Goal: Task Accomplishment & Management: Use online tool/utility

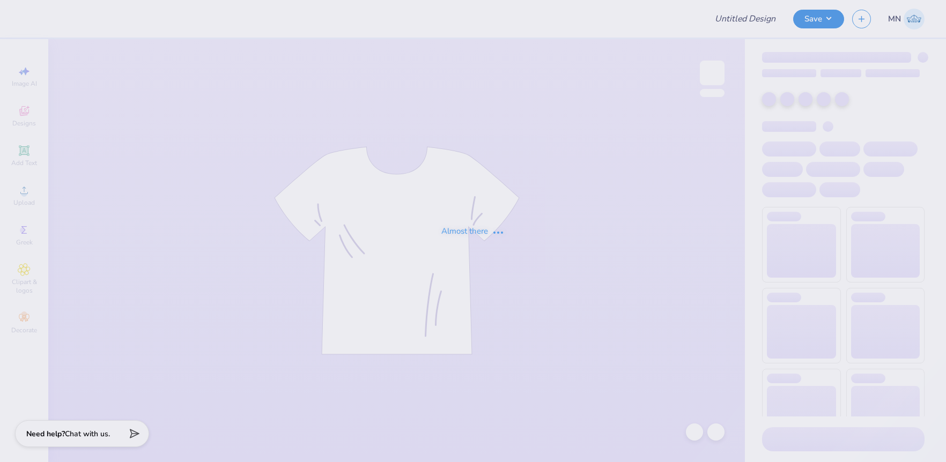
type input "AOE Dads Day"
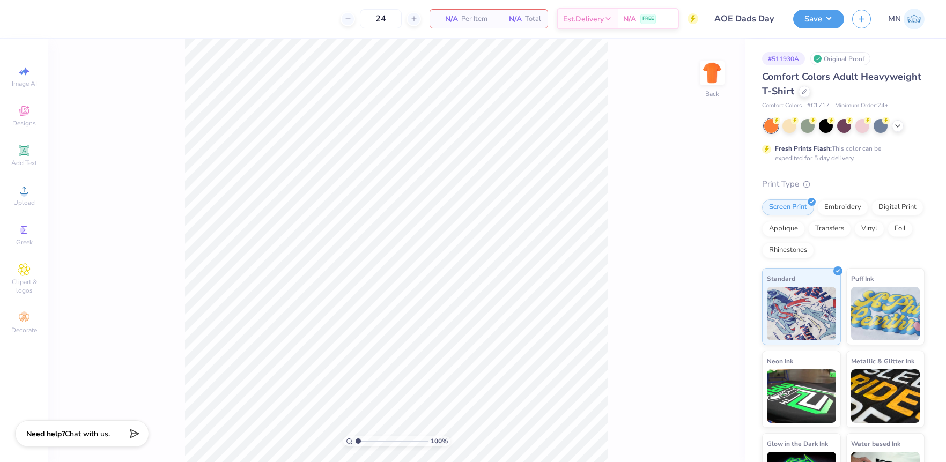
drag, startPoint x: 30, startPoint y: 150, endPoint x: 114, endPoint y: 136, distance: 84.8
click at [31, 150] on div "Add Text" at bounding box center [24, 156] width 38 height 32
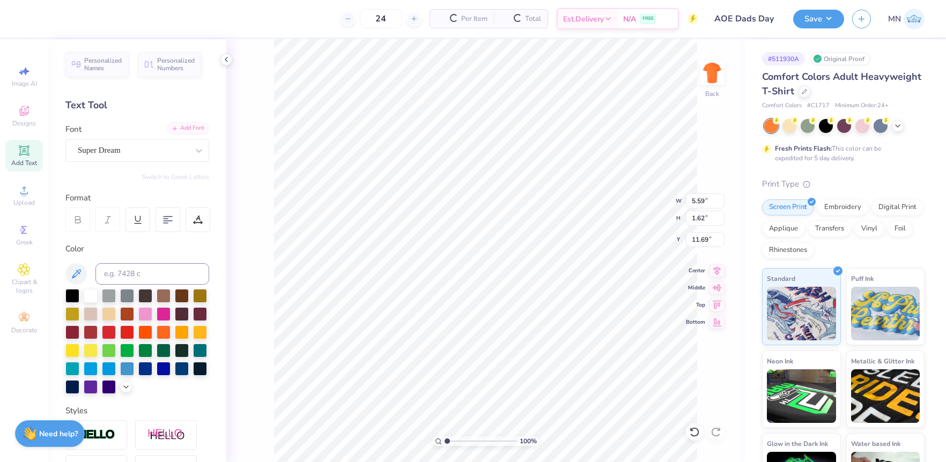
click at [199, 128] on div "Add Font" at bounding box center [188, 128] width 42 height 12
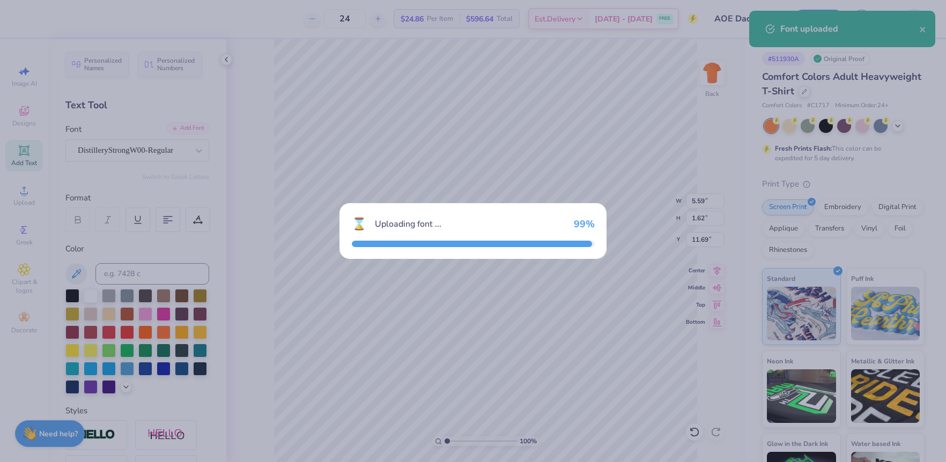
type input "5.44"
type input "1.81"
type input "11.60"
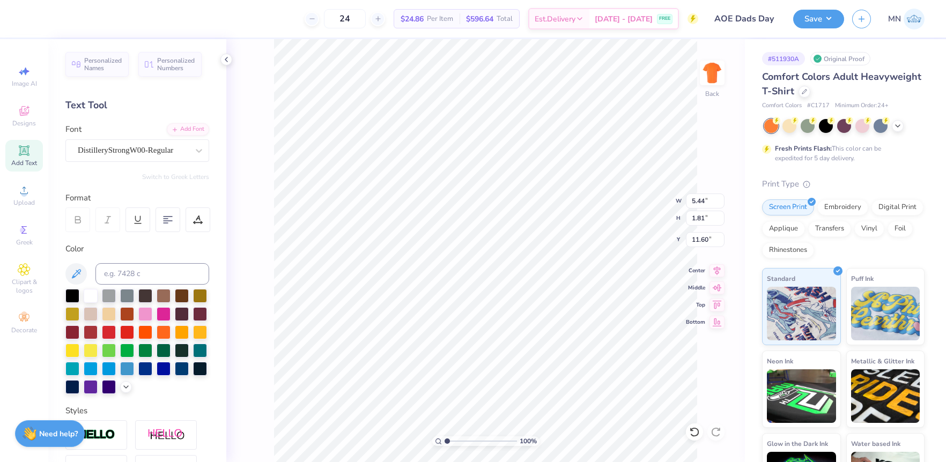
type textarea "Alpha Omega Epsilon"
type input "10.39"
type input "0.81"
type input "12.09"
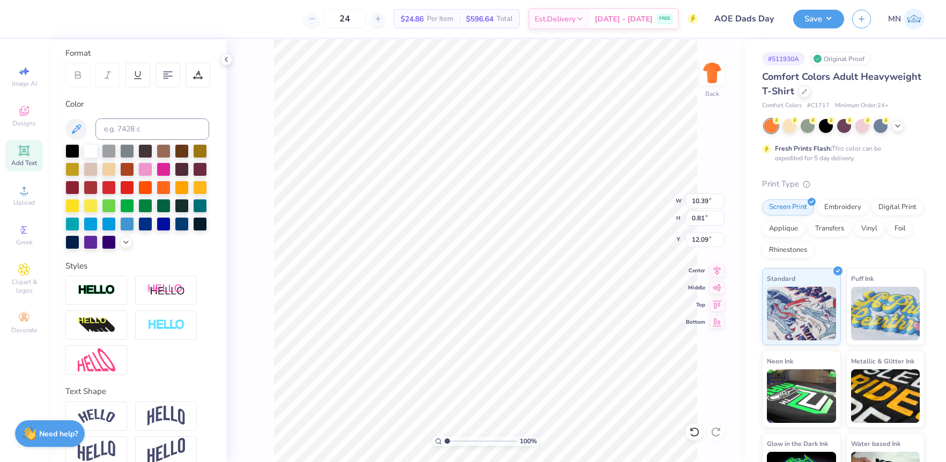
scroll to position [161, 0]
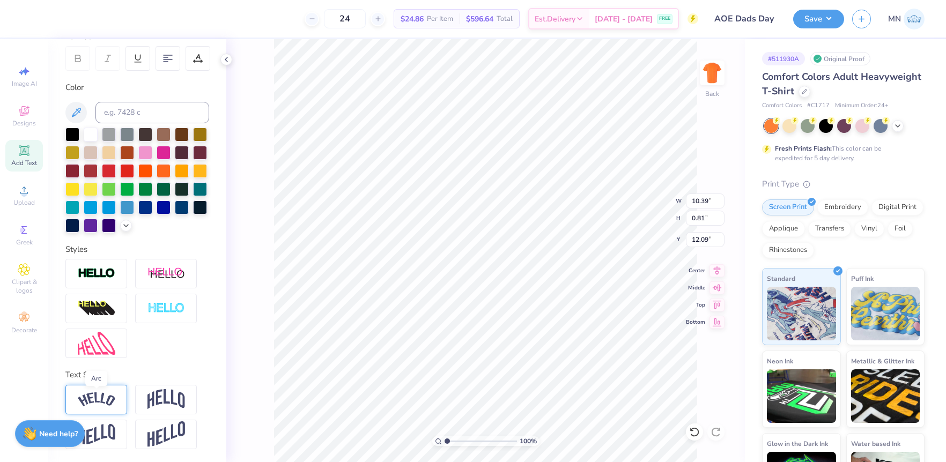
click at [103, 396] on img at bounding box center [97, 399] width 38 height 14
type input "11.38"
type input "2.27"
type input "3.36"
click at [34, 190] on div "Upload" at bounding box center [24, 196] width 38 height 32
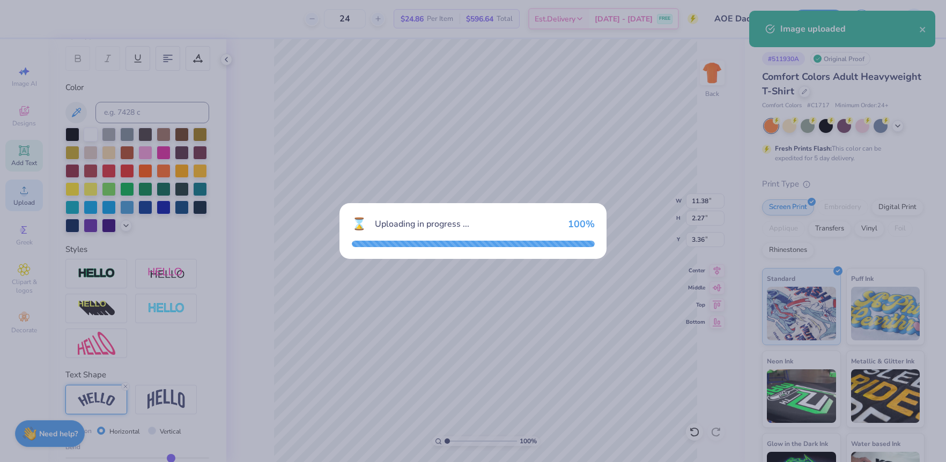
type input "14.17"
type input "7.73"
type input "8.64"
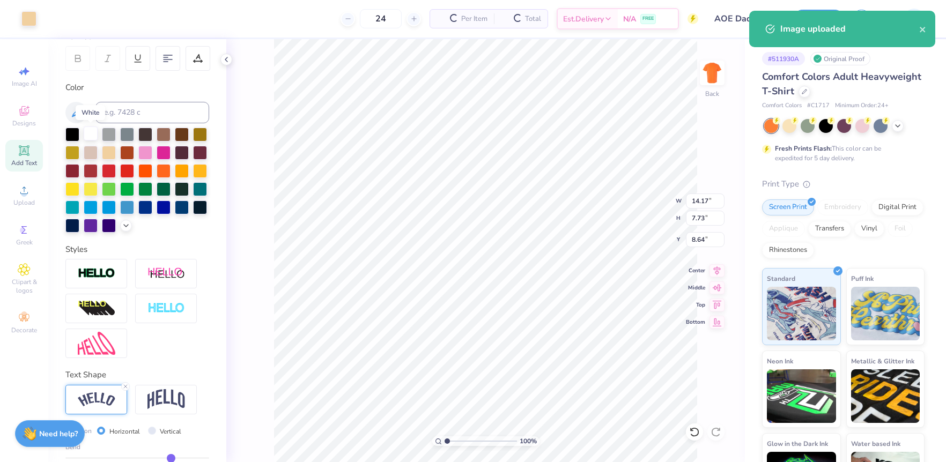
click at [87, 132] on div at bounding box center [91, 134] width 14 height 14
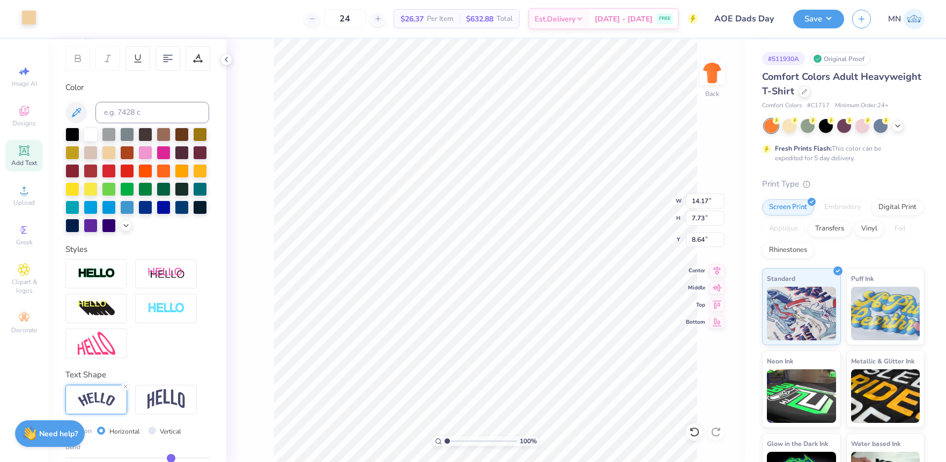
click at [28, 20] on div at bounding box center [28, 17] width 15 height 15
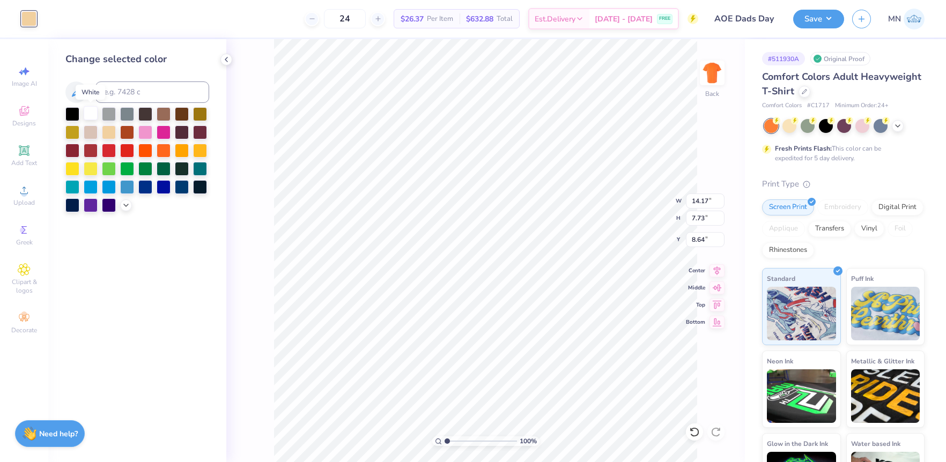
click at [88, 109] on div at bounding box center [91, 113] width 14 height 14
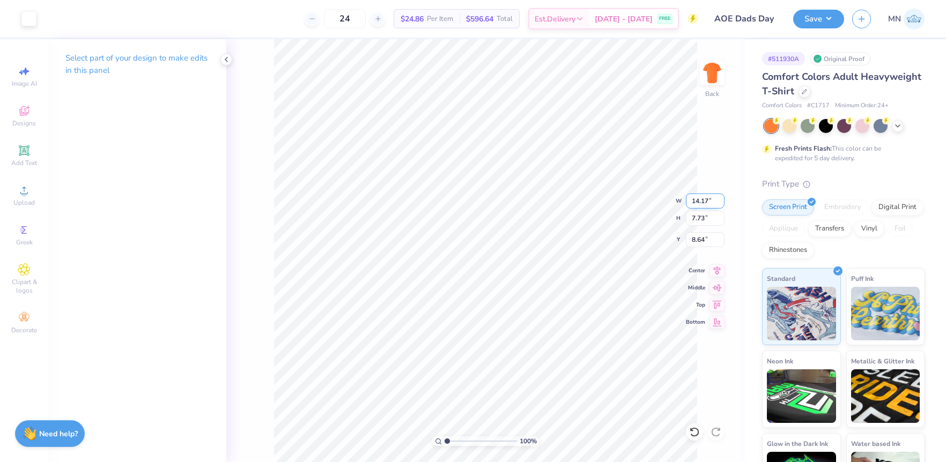
click at [699, 203] on input "14.17" at bounding box center [705, 201] width 39 height 15
type input "12.00"
type input "6.54"
click at [700, 239] on input "9.23" at bounding box center [705, 239] width 39 height 15
type input "6.98"
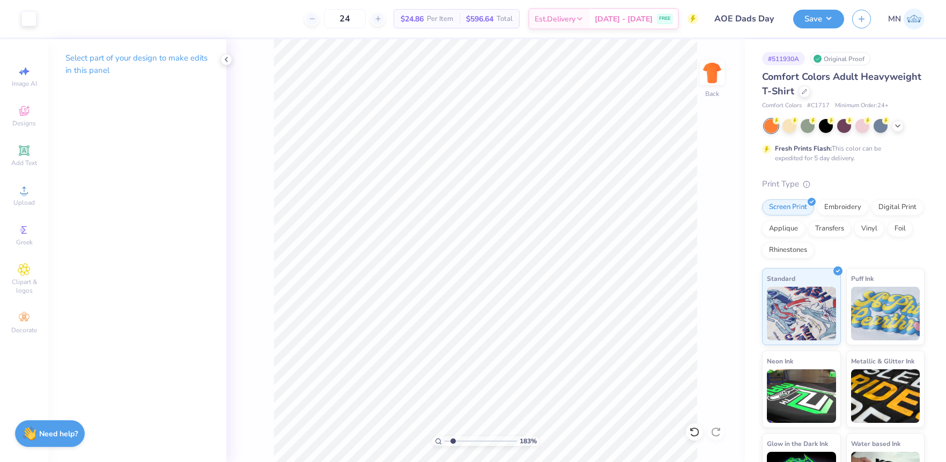
drag, startPoint x: 449, startPoint y: 442, endPoint x: 484, endPoint y: 445, distance: 35.0
click at [454, 442] on input "range" at bounding box center [480, 441] width 72 height 10
type input "1"
click at [428, 434] on div "100 %" at bounding box center [485, 250] width 423 height 423
click at [21, 199] on span "Upload" at bounding box center [23, 202] width 21 height 9
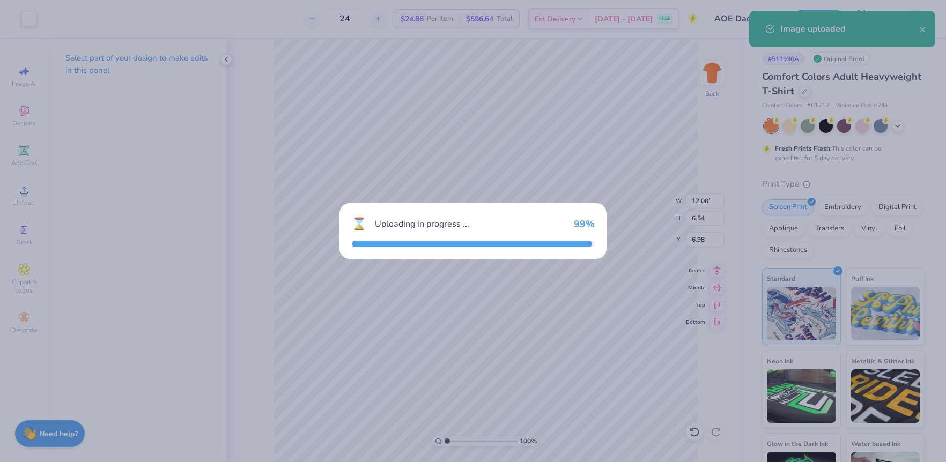
type input "14.17"
type input "7.73"
type input "8.64"
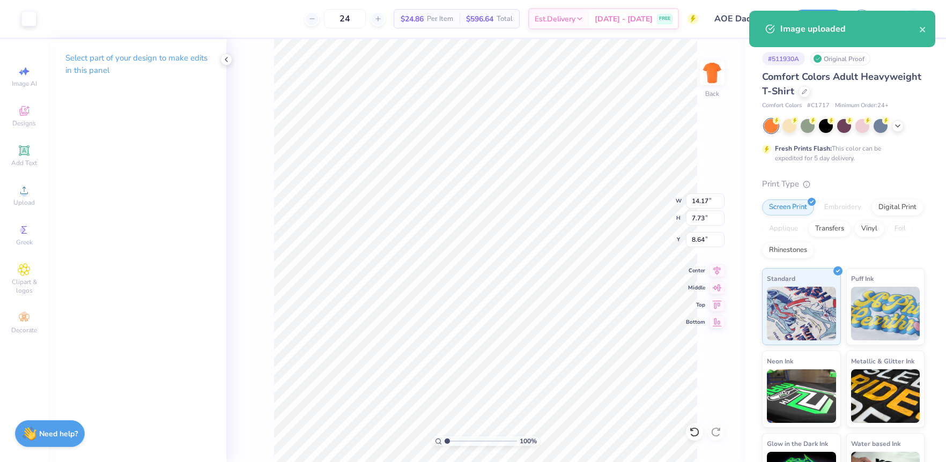
type input "12.00"
type input "6.54"
type input "6.98"
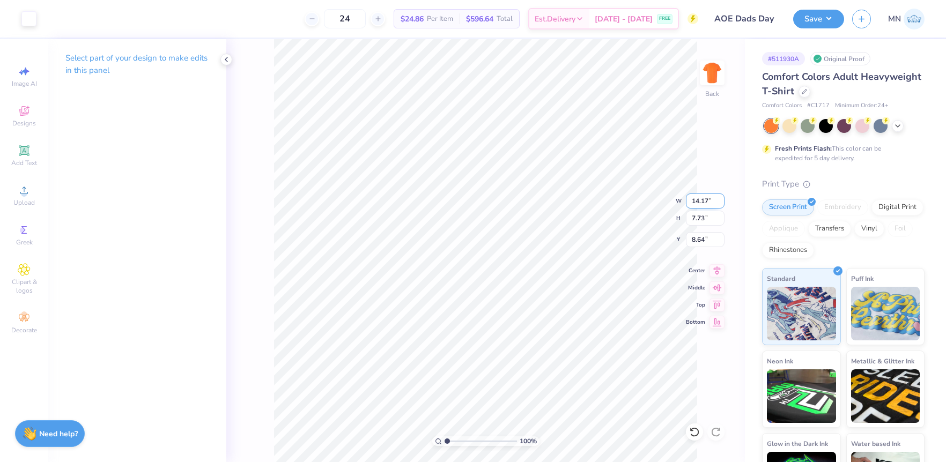
click at [699, 204] on input "14.17" at bounding box center [705, 201] width 39 height 15
type input "11.00"
type input "6.00"
type input "6.50"
drag, startPoint x: 32, startPoint y: 154, endPoint x: 122, endPoint y: 133, distance: 91.9
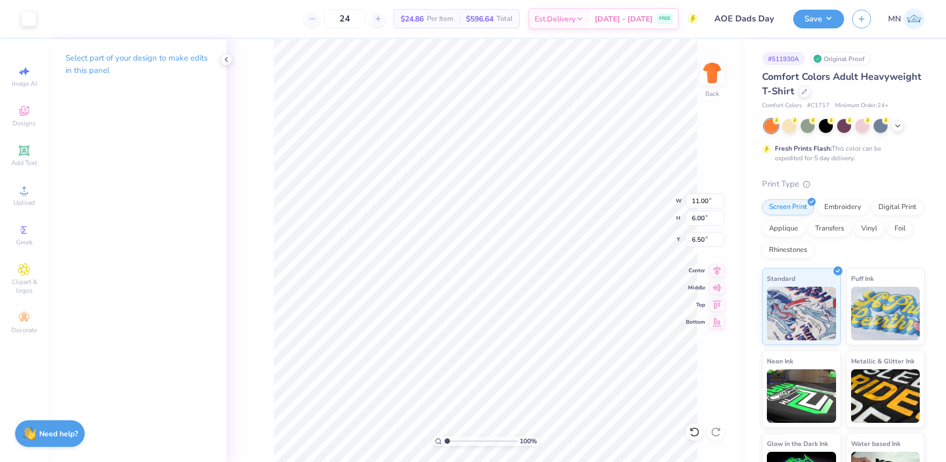
click at [33, 154] on div "Add Text" at bounding box center [24, 156] width 38 height 32
type input "5.59"
type input "1.62"
type input "11.69"
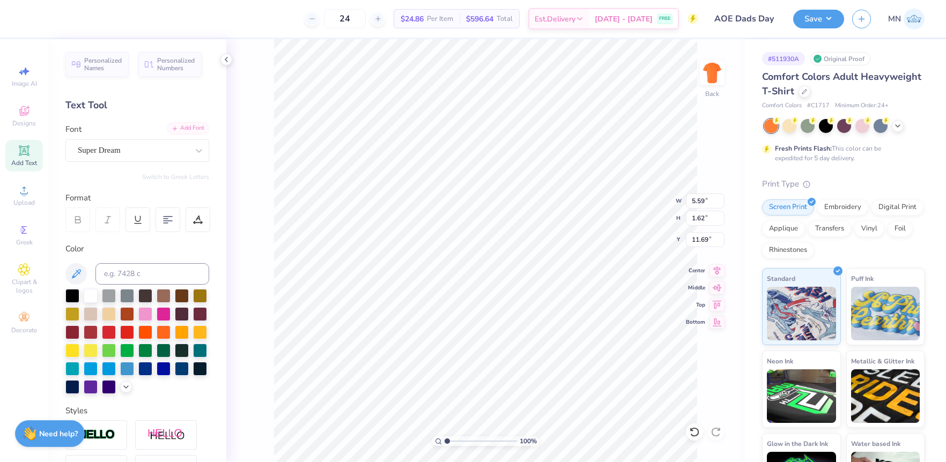
click at [183, 127] on div "Add Font" at bounding box center [188, 128] width 42 height 12
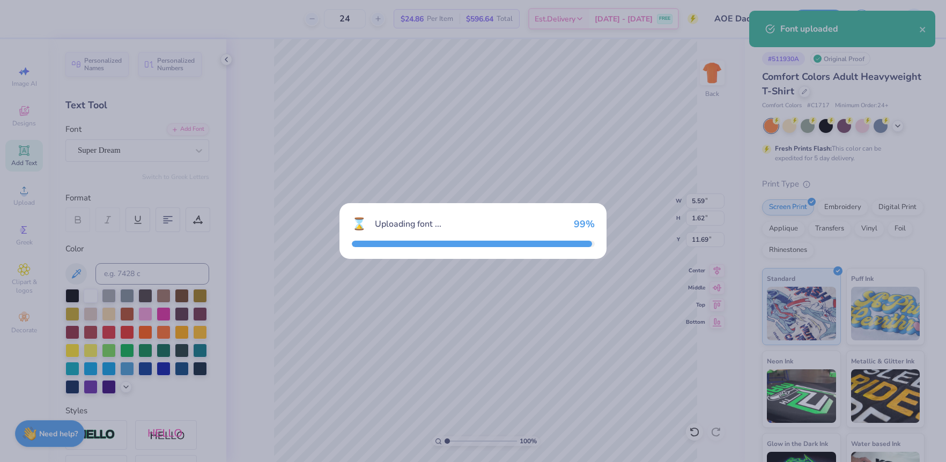
type input "4.27"
type input "1.77"
type input "11.62"
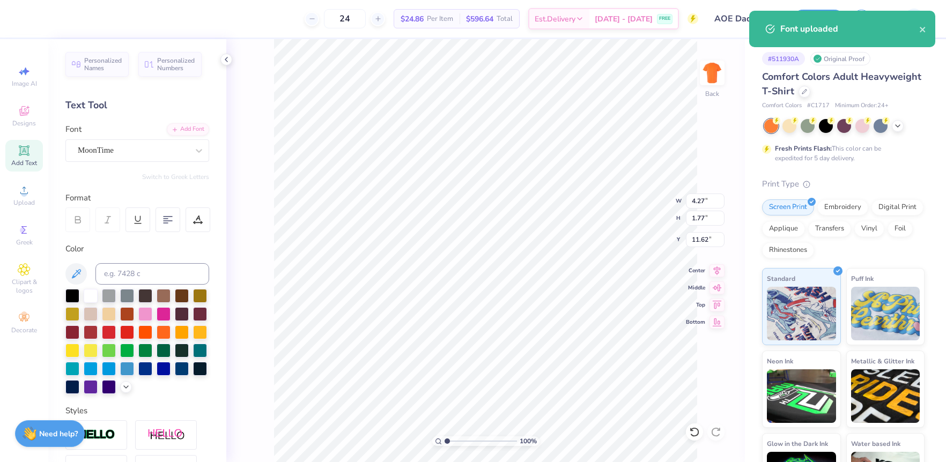
paste textarea "Dad's Day Tailgate"
type textarea "Dad's Day Tailgate"
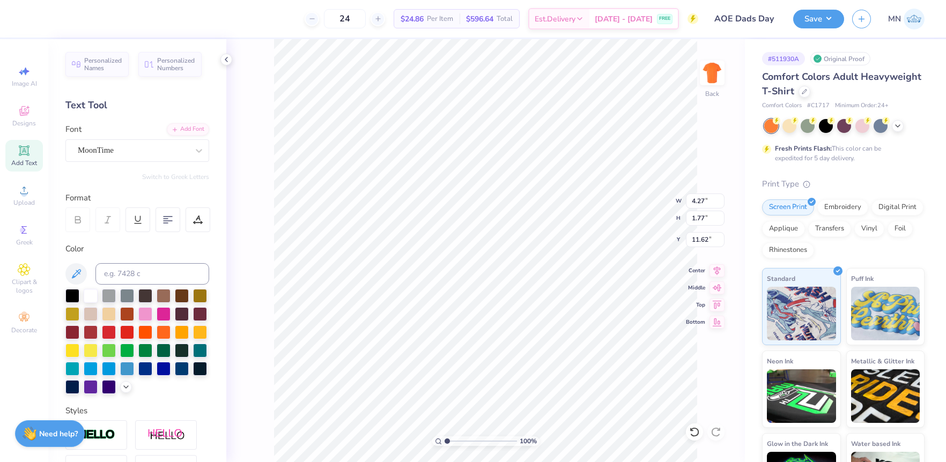
scroll to position [0, 3]
type input "4.91"
type input "7.06"
type input "1.41"
type input "5.09"
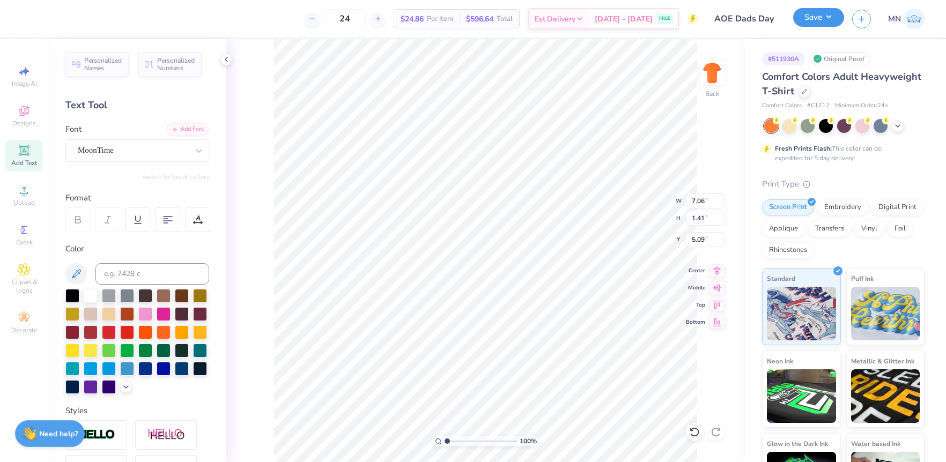
click at [824, 20] on button "Save" at bounding box center [818, 17] width 51 height 19
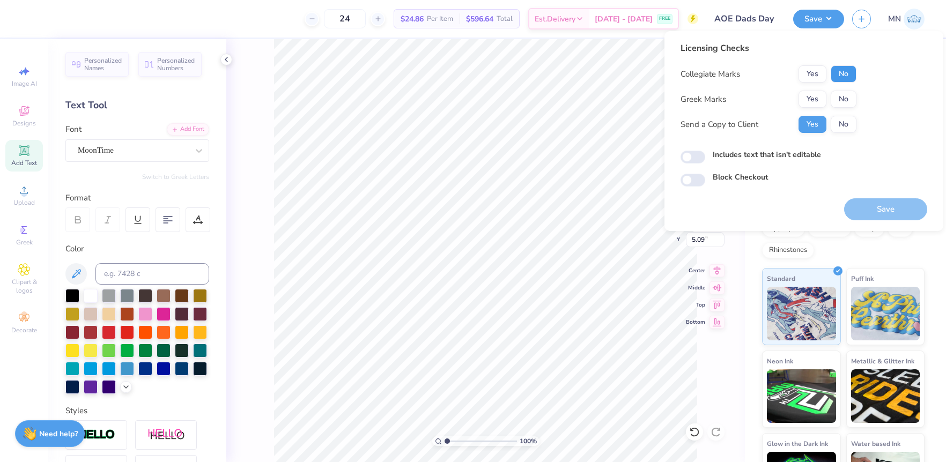
drag, startPoint x: 849, startPoint y: 70, endPoint x: 825, endPoint y: 90, distance: 30.8
click at [848, 70] on button "No" at bounding box center [843, 73] width 26 height 17
click at [822, 93] on button "Yes" at bounding box center [812, 99] width 28 height 17
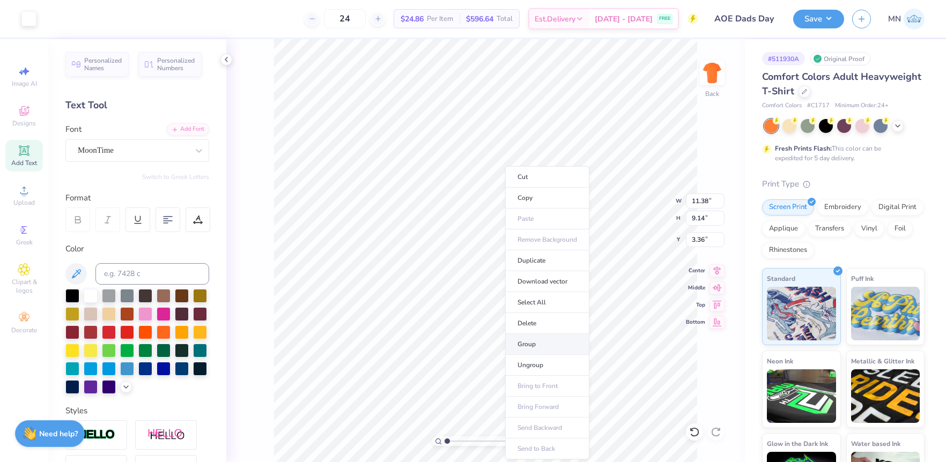
click at [545, 341] on li "Group" at bounding box center [547, 344] width 84 height 21
click at [703, 205] on input "11.38" at bounding box center [705, 201] width 39 height 15
type input "12.00"
type input "9.64"
click at [705, 243] on input "3.11" at bounding box center [705, 239] width 39 height 15
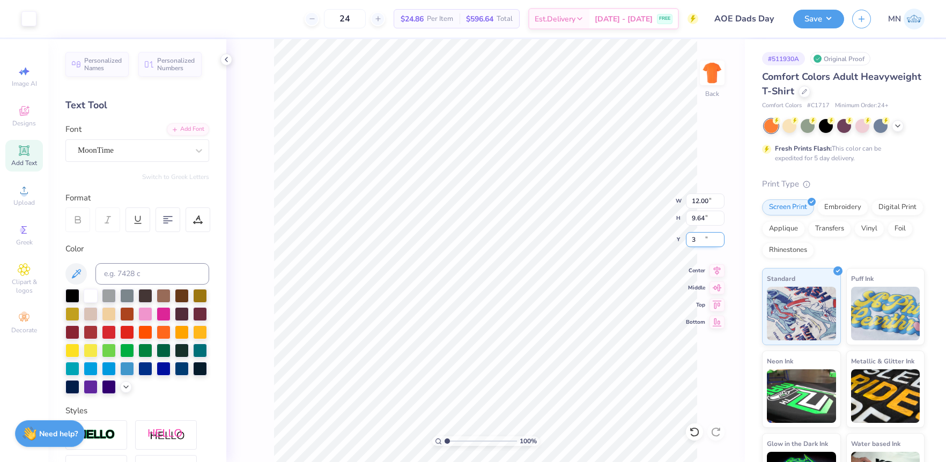
type input "3.00"
drag, startPoint x: 817, startPoint y: 17, endPoint x: 821, endPoint y: 30, distance: 14.2
click at [817, 20] on button "Save" at bounding box center [818, 19] width 51 height 19
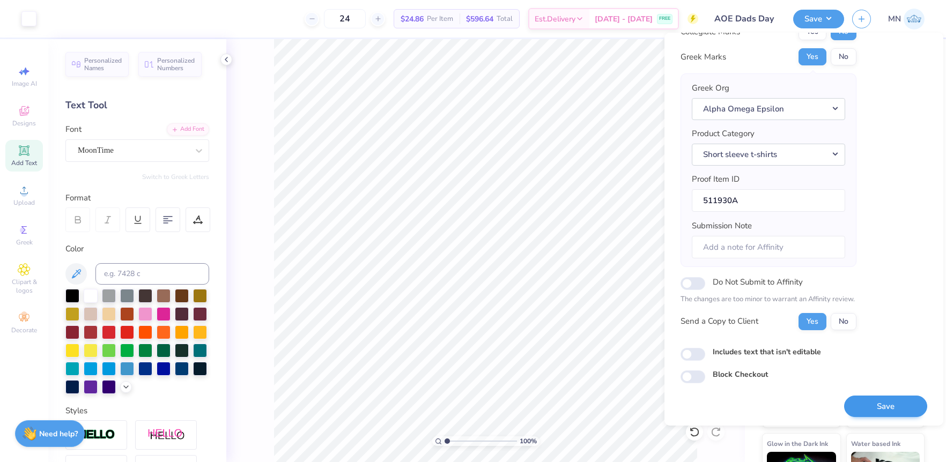
scroll to position [46, 0]
click at [867, 399] on button "Save" at bounding box center [885, 405] width 83 height 22
click at [570, 38] on div "Art colors 24 $24.86 Per Item $596.64 Total Est. Delivery Sep 8 - 11 FREE Desig…" at bounding box center [473, 231] width 946 height 462
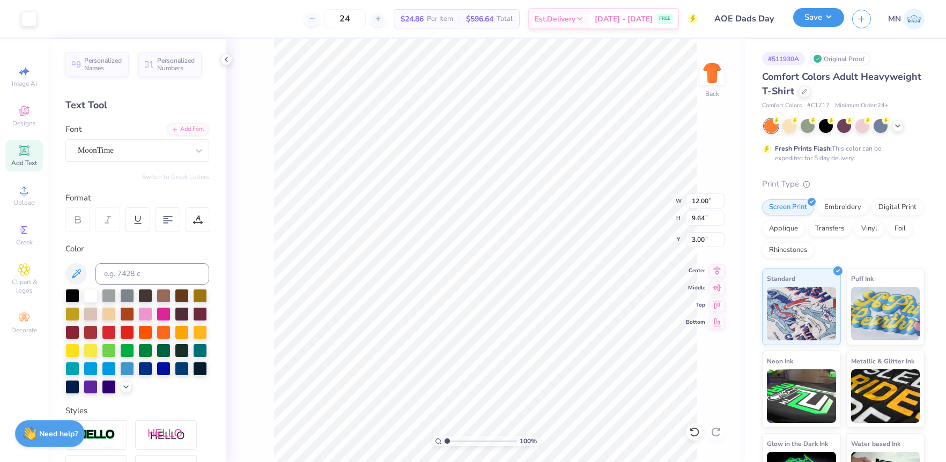
click at [826, 23] on button "Save" at bounding box center [818, 17] width 51 height 19
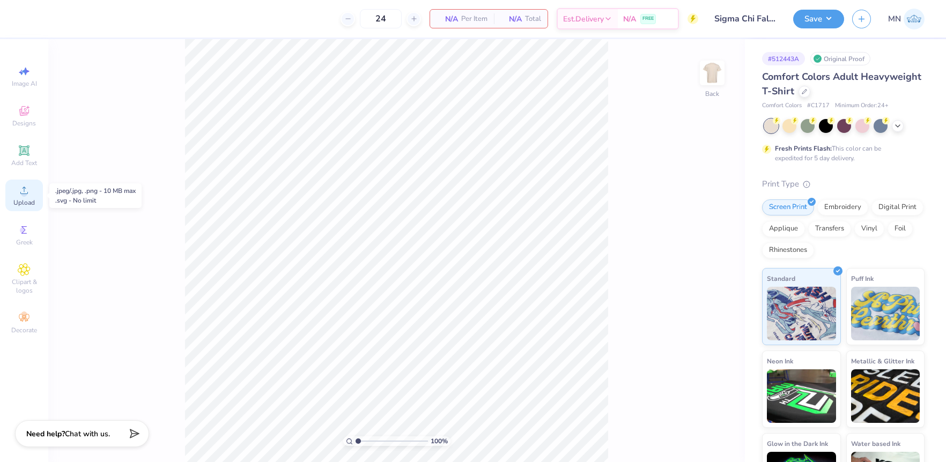
drag, startPoint x: 20, startPoint y: 194, endPoint x: 42, endPoint y: 193, distance: 22.5
click at [23, 194] on icon at bounding box center [24, 190] width 13 height 13
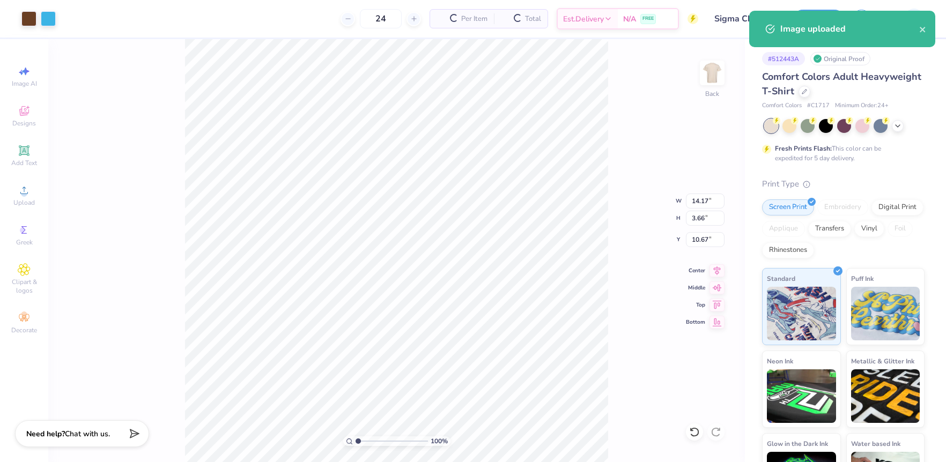
type input "8.09"
type input "2.09"
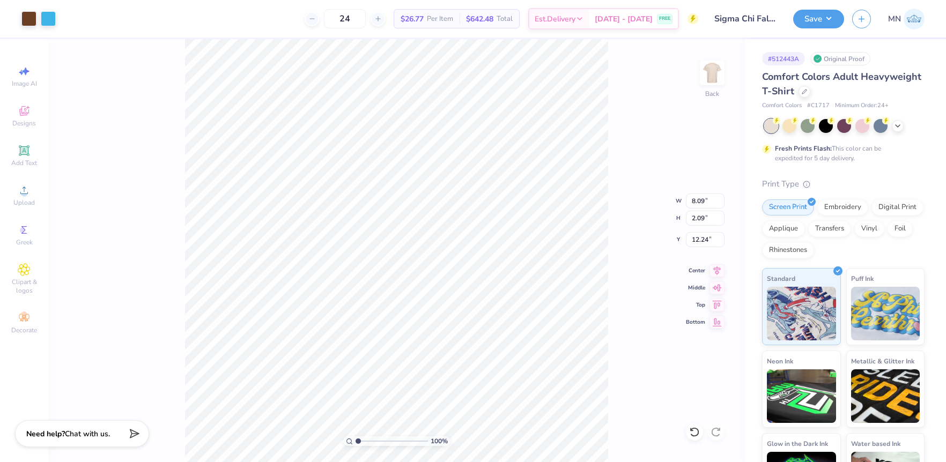
type input "9.13"
drag, startPoint x: 26, startPoint y: 150, endPoint x: 125, endPoint y: 196, distance: 109.2
click at [28, 152] on icon at bounding box center [24, 150] width 13 height 13
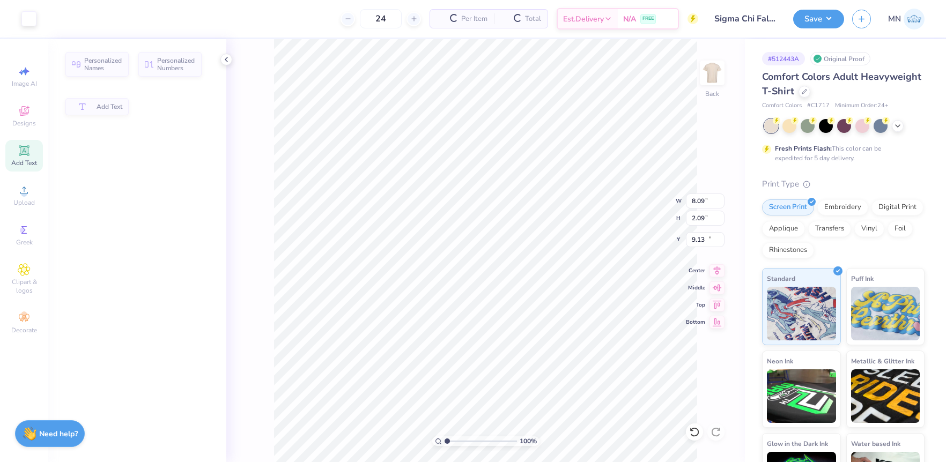
type input "5.59"
type input "1.62"
type input "11.69"
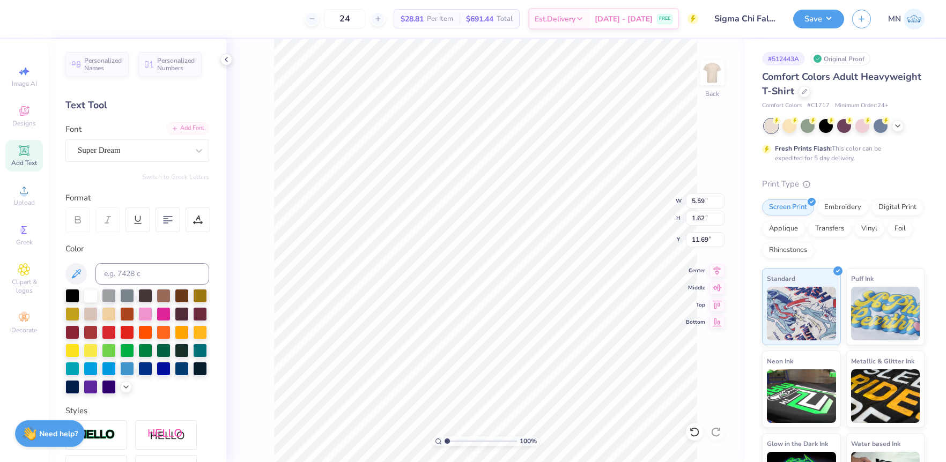
click at [182, 130] on div "Add Font" at bounding box center [188, 128] width 42 height 12
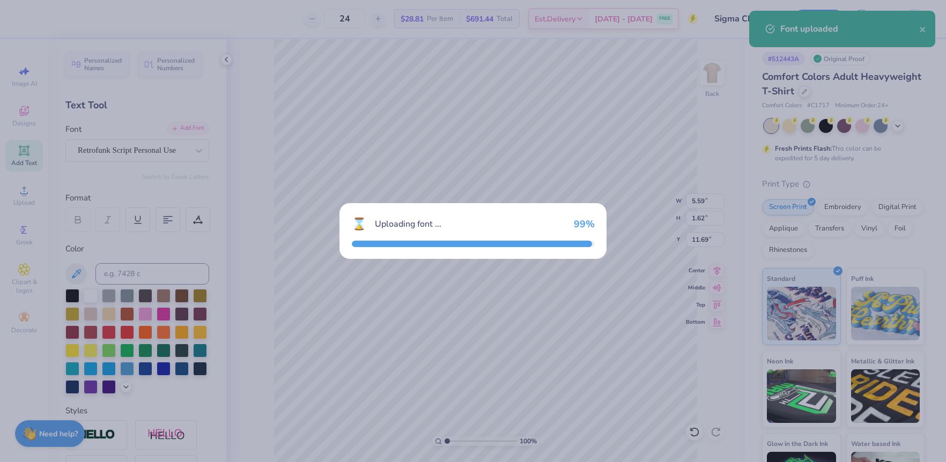
type input "9.58"
type input "2.96"
type input "11.02"
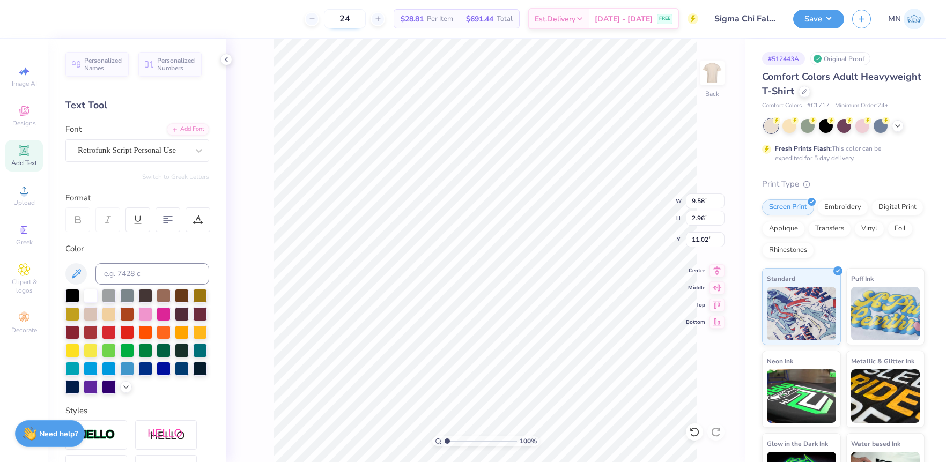
type textarea "Fall Rush"
type input "8.09"
type input "2.09"
type input "9.13"
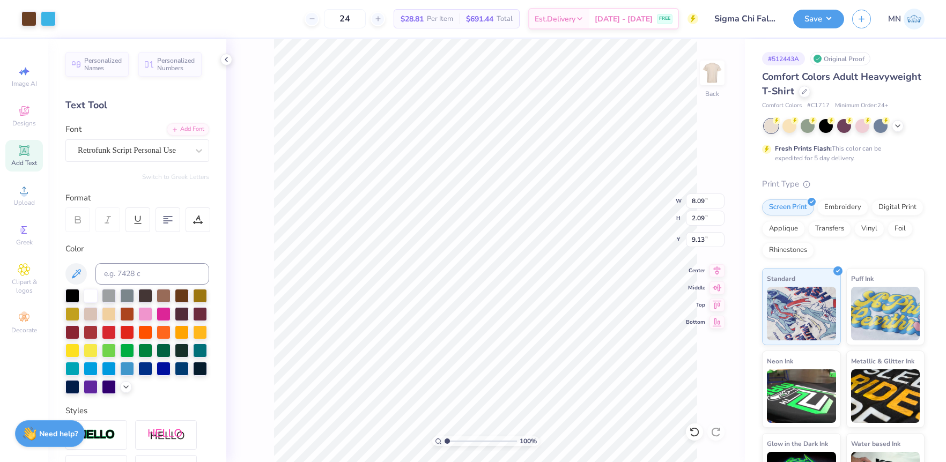
type input "11.71"
type input "2.90"
type input "11.05"
click at [175, 277] on input at bounding box center [152, 273] width 114 height 21
type input "469"
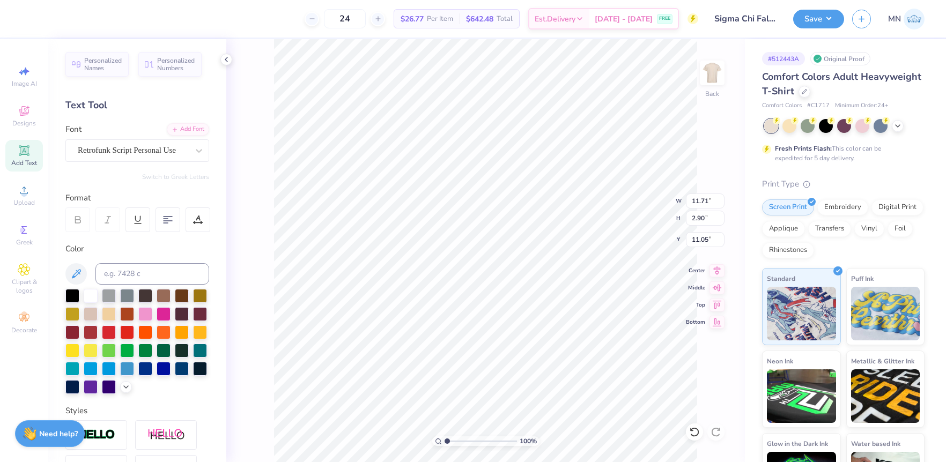
type input "4.47"
type input "1.10"
type input "7.69"
type input "5.62"
type input "1.39"
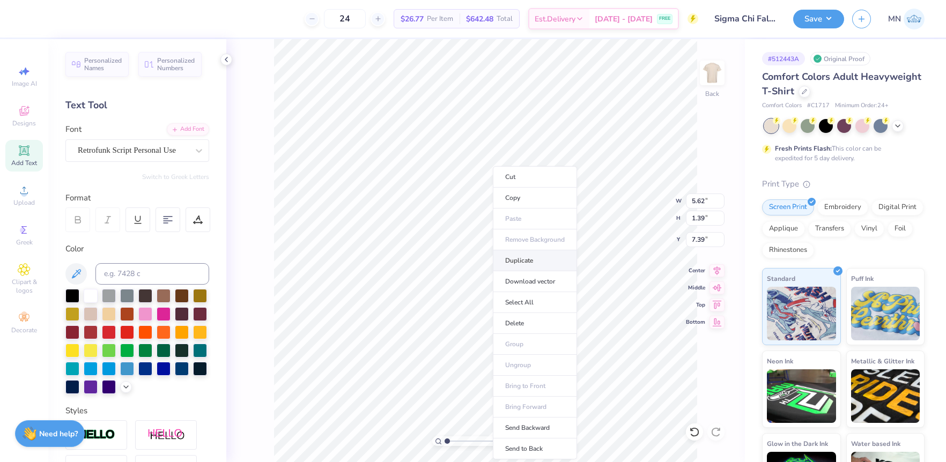
click at [516, 264] on li "Duplicate" at bounding box center [535, 260] width 84 height 21
type input "5.80"
click at [197, 125] on div "Add Font" at bounding box center [188, 128] width 42 height 12
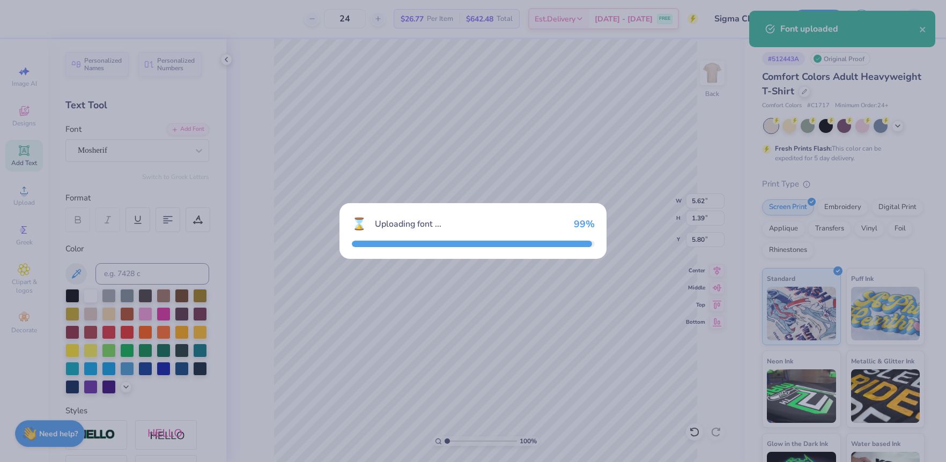
type input "2.72"
type input "0.55"
type input "6.22"
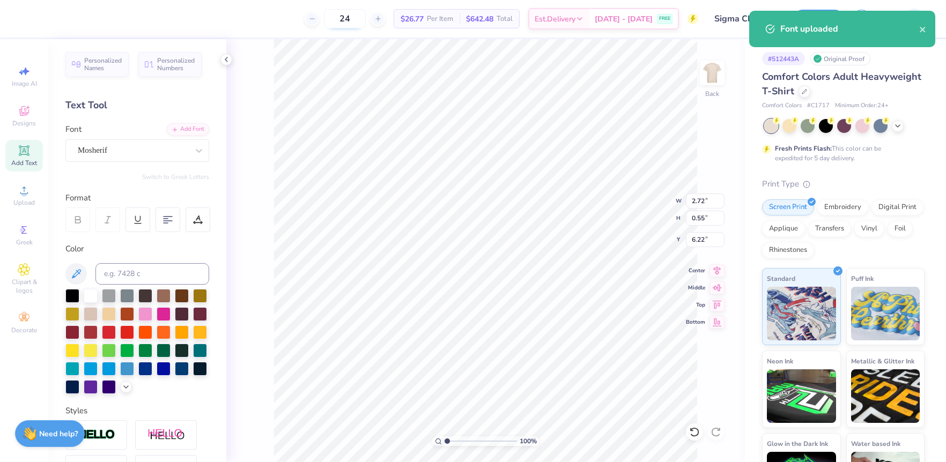
paste textarea "Sigma Chi"
type textarea "Sigma Chi"
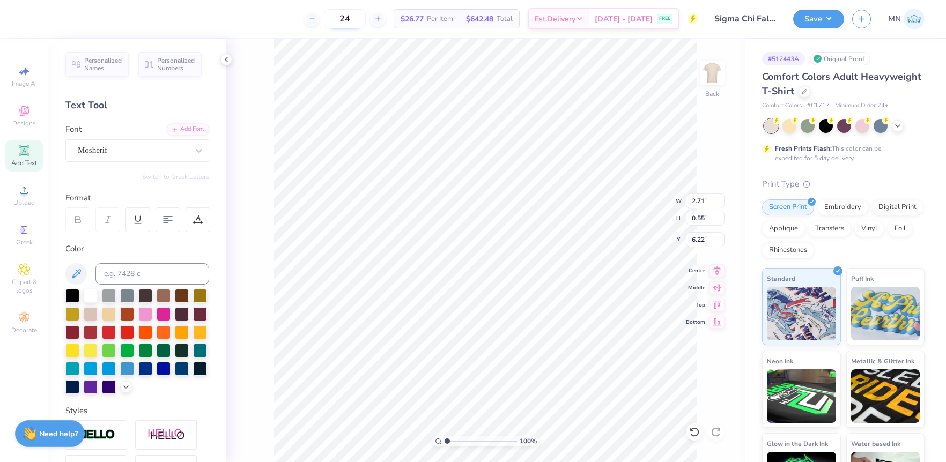
type input "4.70"
type input "0.95"
type input "6.12"
type input "6.64"
type input "1.34"
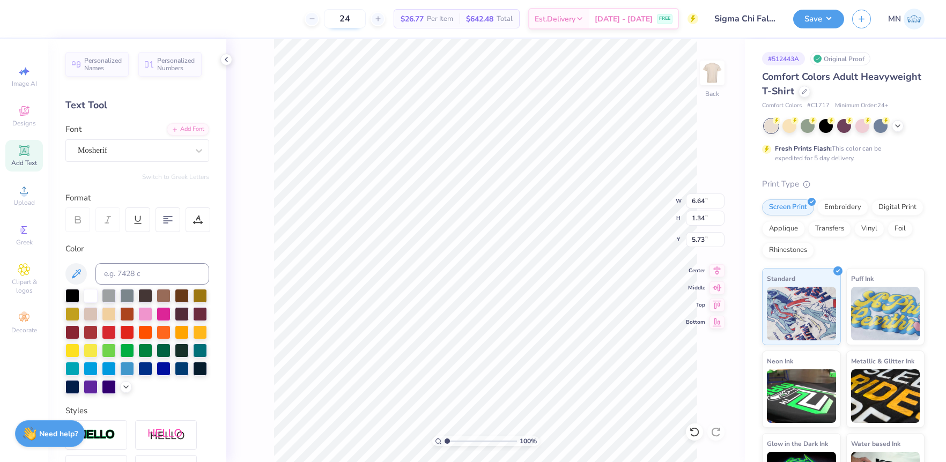
type input "5.76"
type input "5.62"
type input "1.39"
type input "7.39"
type input "5.06"
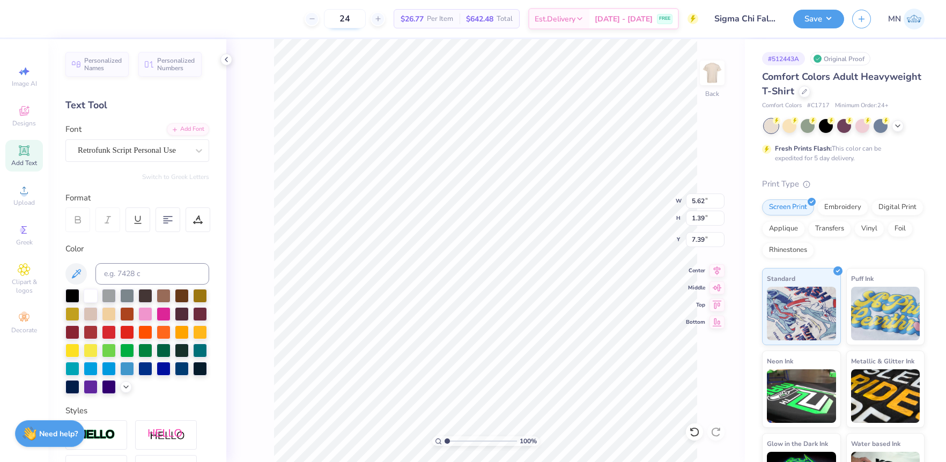
type input "1.25"
type input "7.65"
type input "6.64"
type input "1.34"
type input "6.06"
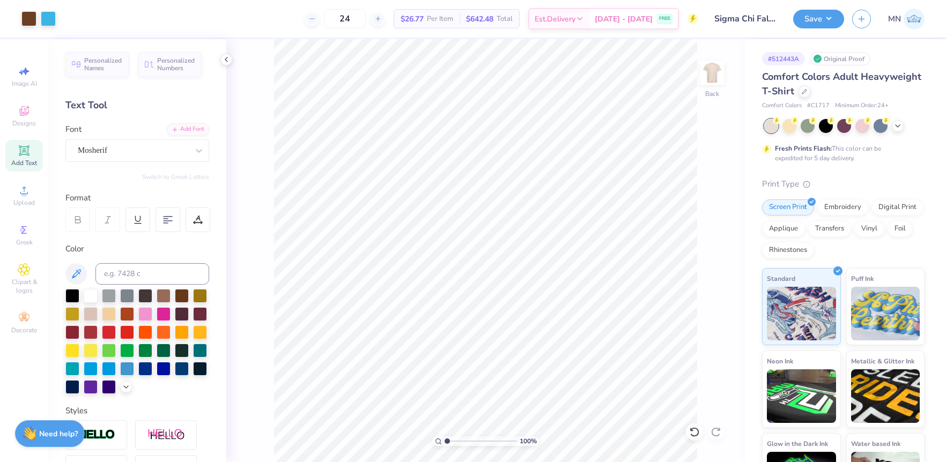
click at [31, 153] on div "Add Text" at bounding box center [24, 156] width 38 height 32
click at [181, 134] on div "Add Font Font Super Dream" at bounding box center [137, 142] width 144 height 39
click at [190, 131] on div "Add Font" at bounding box center [188, 128] width 42 height 12
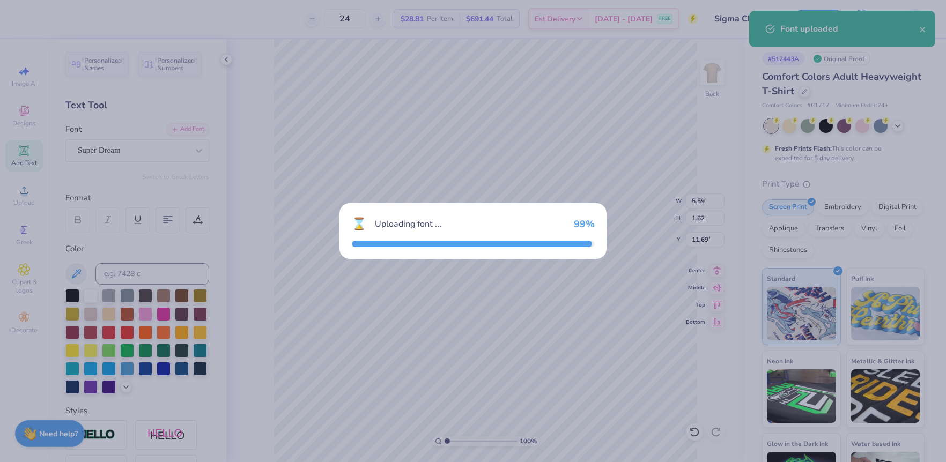
type input "6.08"
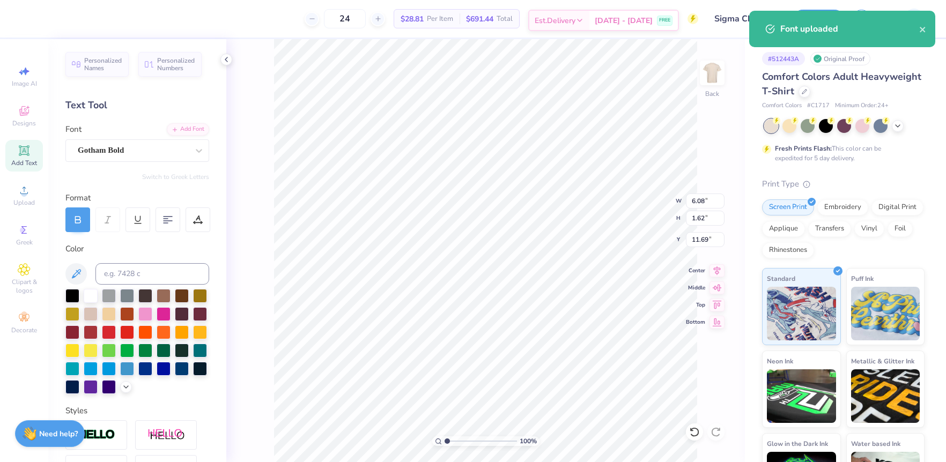
type textarea "2025"
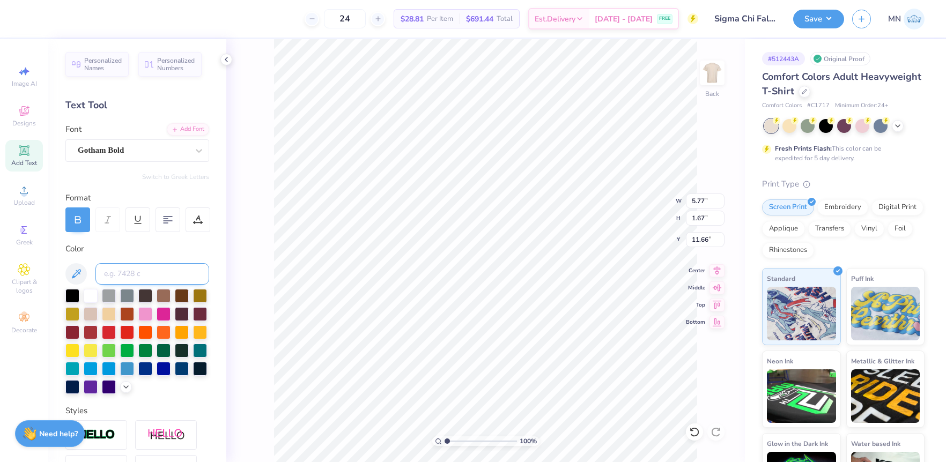
click at [153, 272] on input at bounding box center [152, 273] width 114 height 21
type input "469"
type input "1.98"
type input "0.57"
type input "11.69"
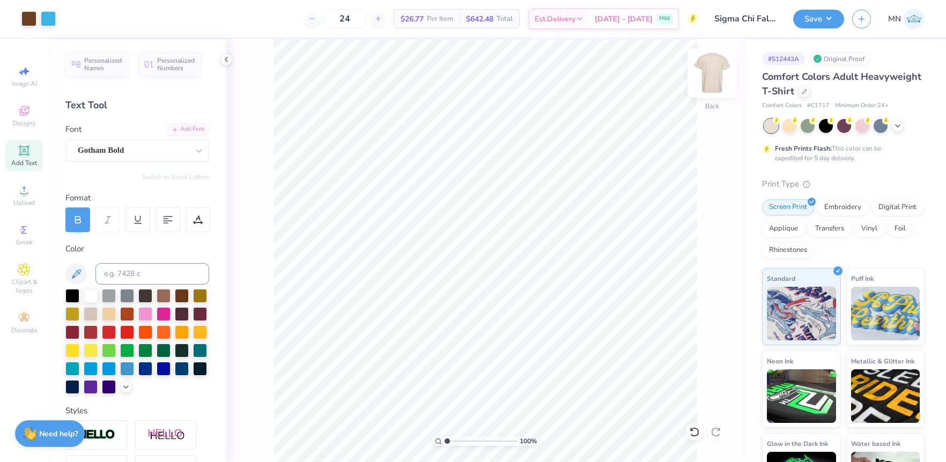
click at [710, 76] on img at bounding box center [712, 72] width 43 height 43
drag, startPoint x: 33, startPoint y: 190, endPoint x: 39, endPoint y: 189, distance: 6.0
click at [35, 189] on div "Upload" at bounding box center [24, 196] width 38 height 32
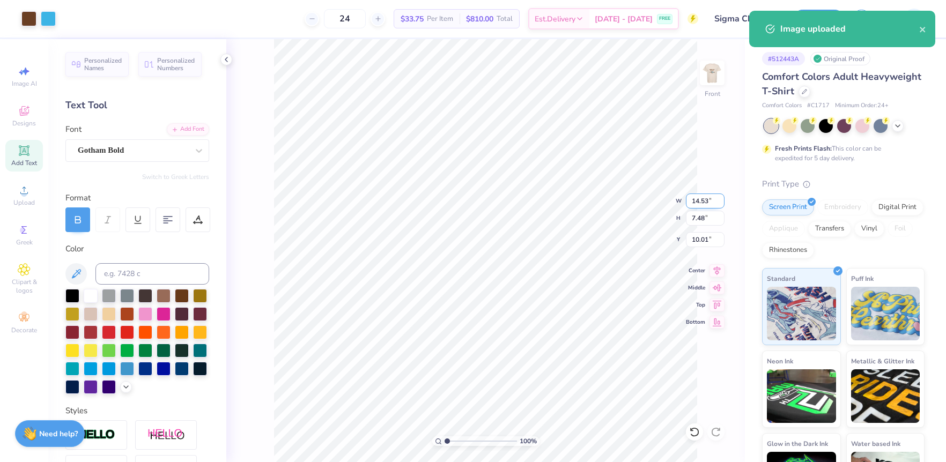
click at [700, 207] on input "14.53" at bounding box center [705, 201] width 39 height 15
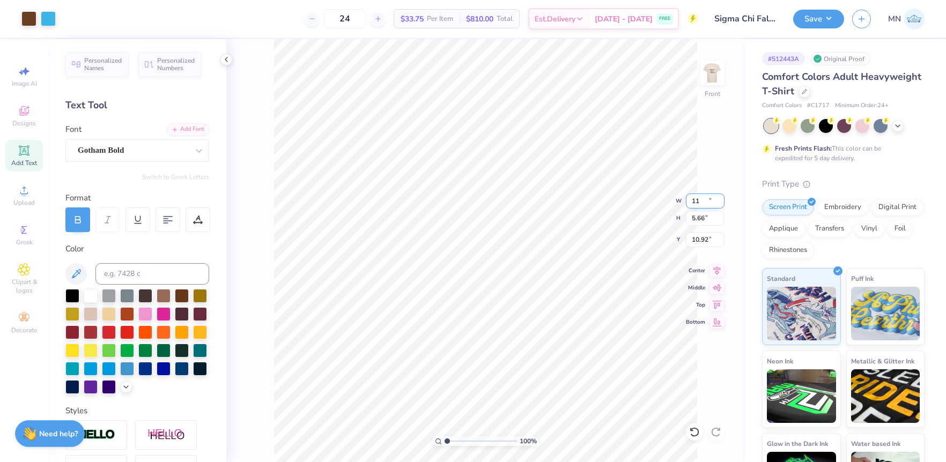
type input "11.00"
type input "5.66"
click at [694, 239] on input "10.92" at bounding box center [705, 239] width 39 height 15
type input "3.00"
click at [27, 161] on span "Add Text" at bounding box center [24, 163] width 26 height 9
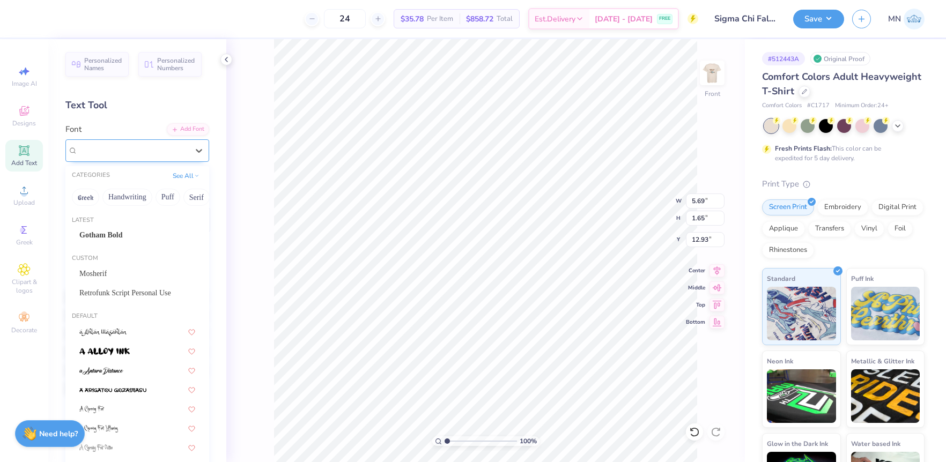
click at [168, 143] on div at bounding box center [133, 150] width 110 height 14
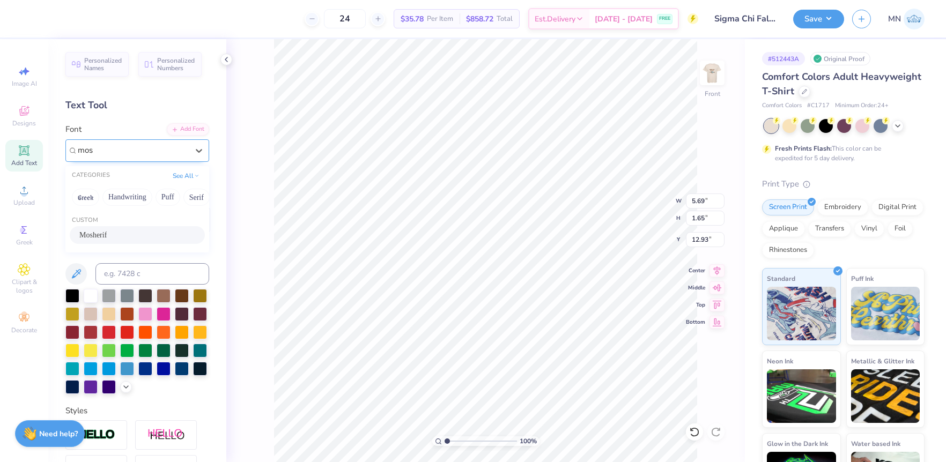
type input "mos"
type input "2.77"
type input "1.13"
type input "13.19"
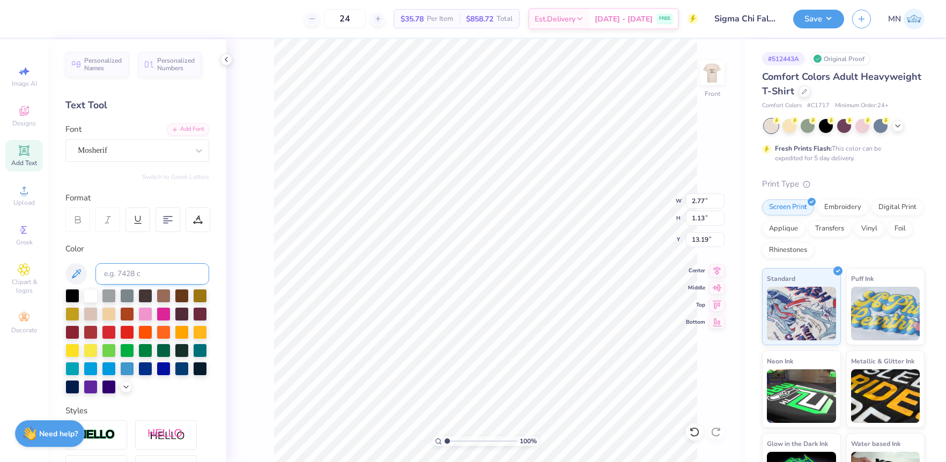
type textarea "Fall Rush 2025"
click at [162, 270] on input at bounding box center [152, 273] width 114 height 21
type input "469c"
type input "9.06"
type input "11.00"
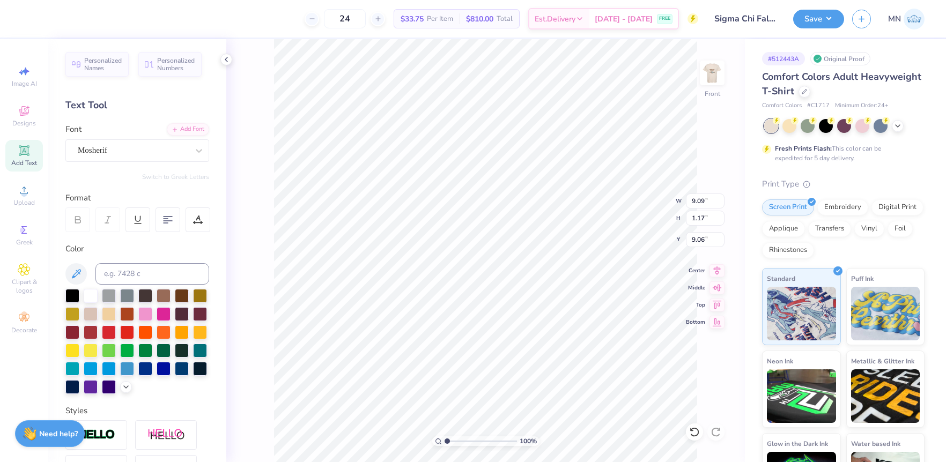
type input "5.66"
type input "3.00"
type input "9.09"
type input "1.17"
type input "9.06"
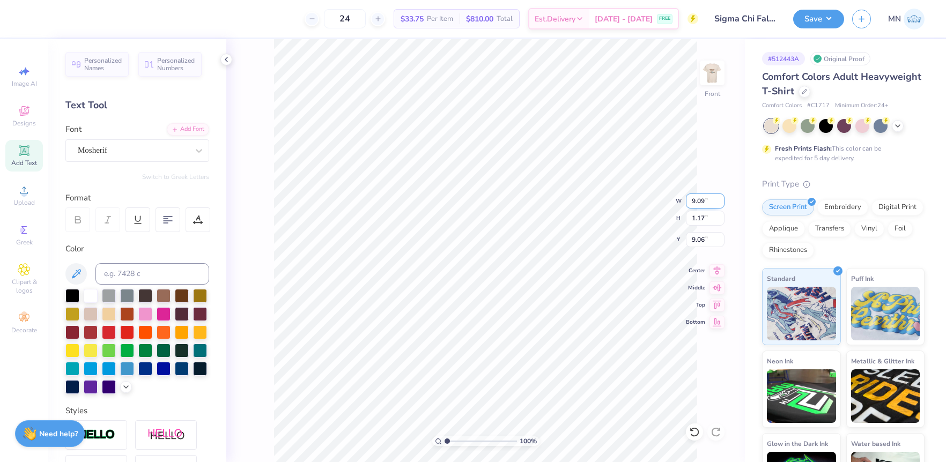
click at [701, 203] on input "9.09" at bounding box center [705, 201] width 39 height 15
type input "11.00"
type input "1.41"
type input "8.92"
drag, startPoint x: 195, startPoint y: 216, endPoint x: 272, endPoint y: 248, distance: 83.4
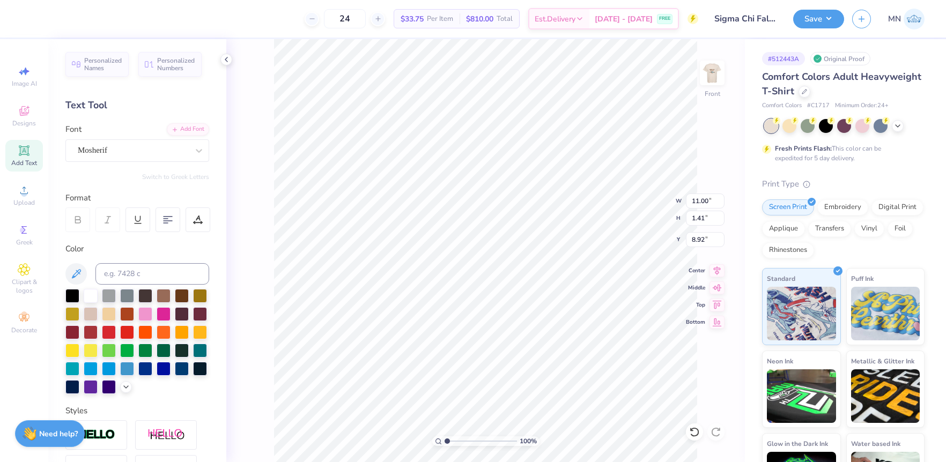
click at [195, 217] on icon at bounding box center [198, 220] width 10 height 10
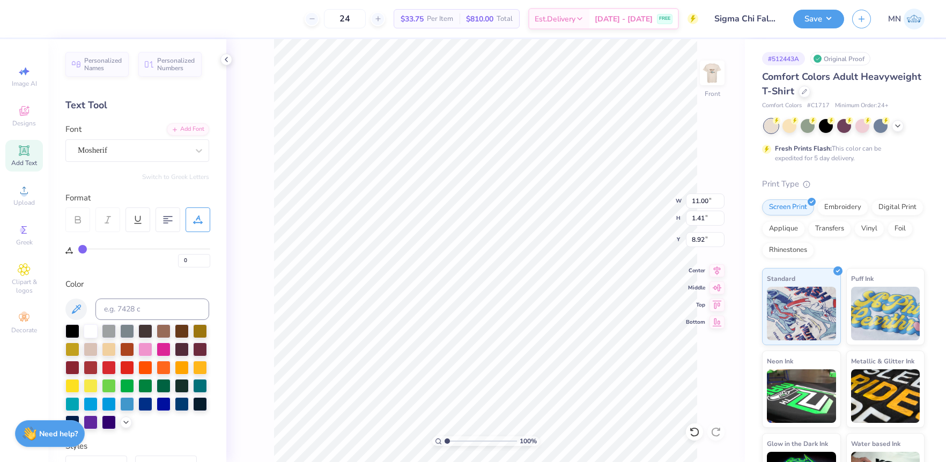
type input "1"
type input "2"
type input "3"
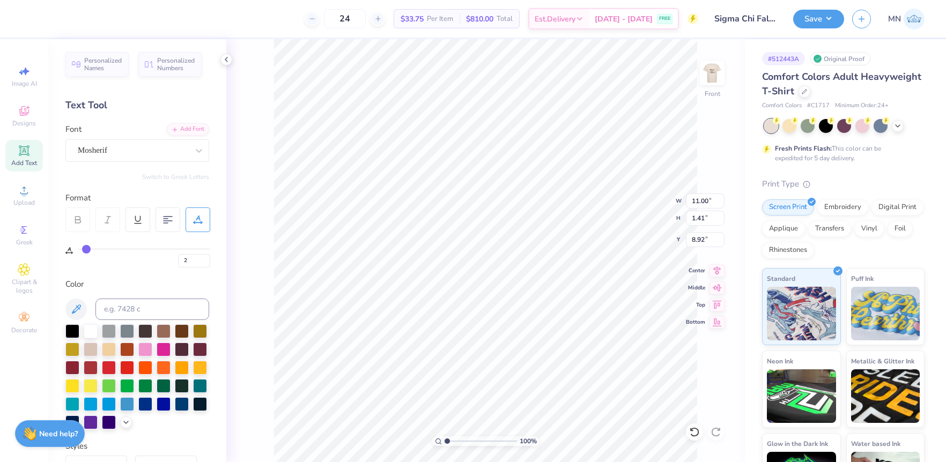
type input "3"
type input "4"
type input "5"
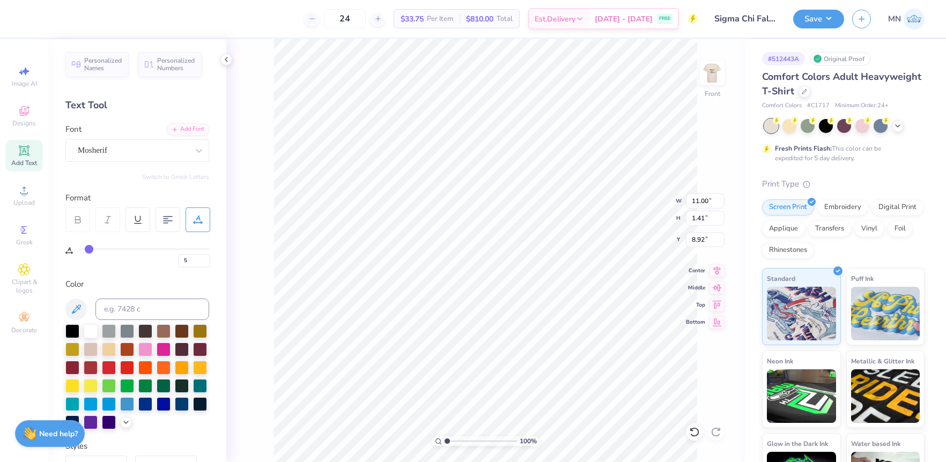
type input "6"
type input "7"
drag, startPoint x: 84, startPoint y: 251, endPoint x: 90, endPoint y: 251, distance: 6.4
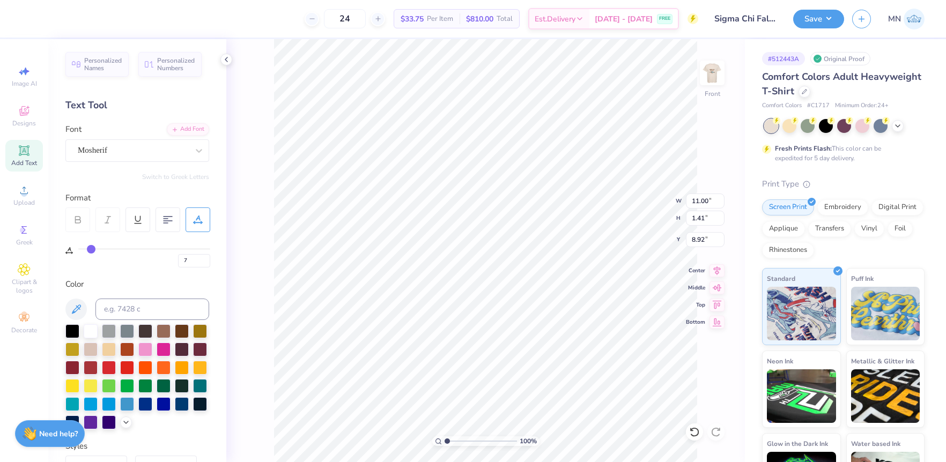
type input "7"
click at [90, 250] on input "range" at bounding box center [144, 249] width 132 height 2
type input "13.59"
type input "6"
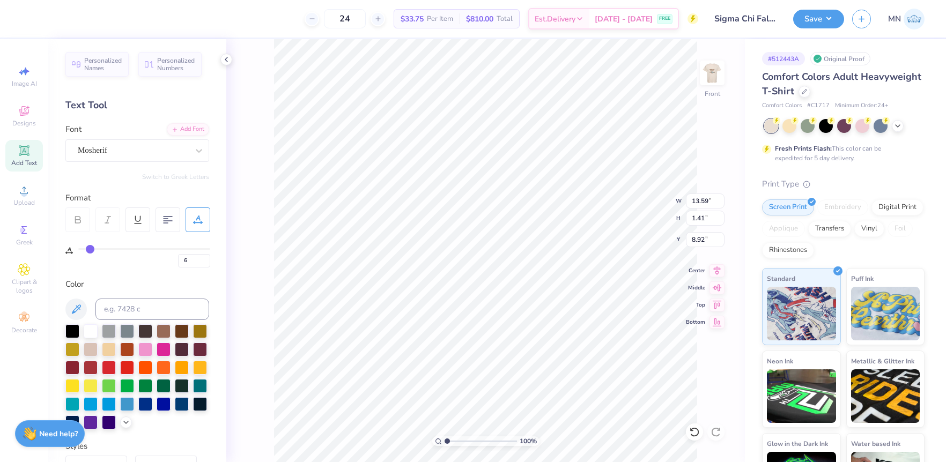
type input "7"
type input "8"
type input "9"
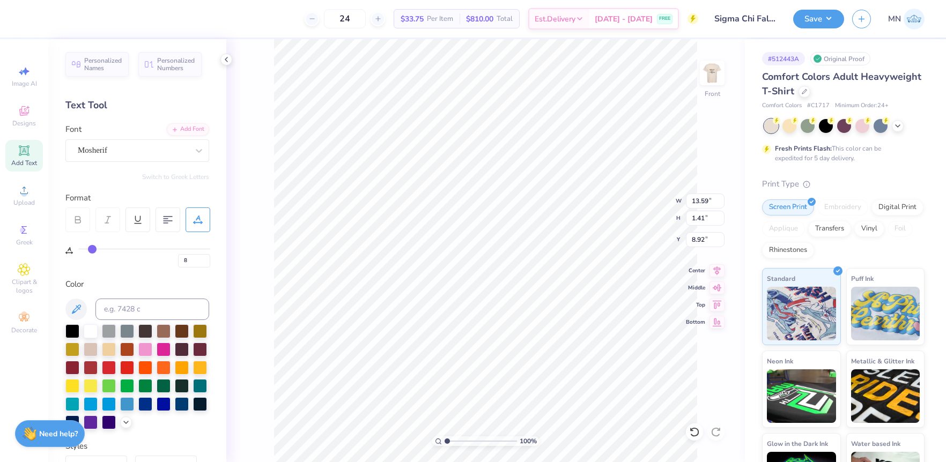
type input "9"
click at [94, 250] on input "range" at bounding box center [144, 249] width 132 height 2
type input "14.33"
type input "8.91"
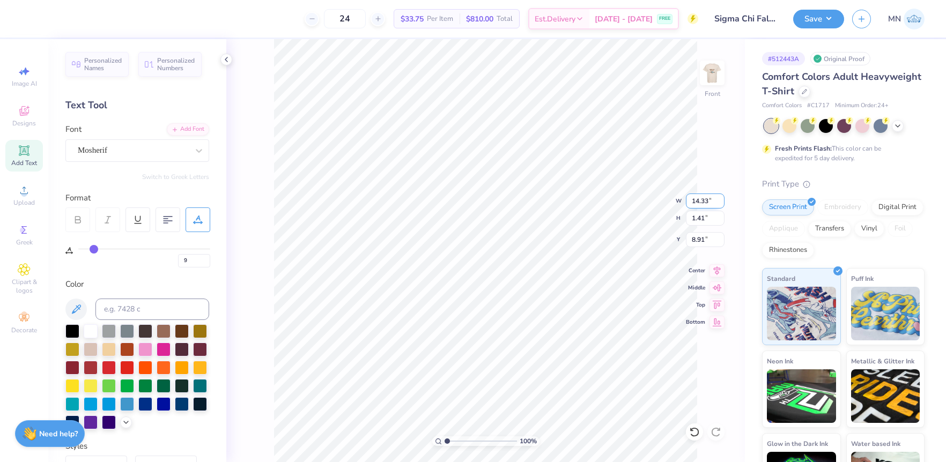
click at [701, 205] on input "14.33" at bounding box center [705, 201] width 39 height 15
type input "11.00"
type input "1.08"
type input "8.92"
click at [513, 264] on li "Duplicate" at bounding box center [521, 260] width 84 height 21
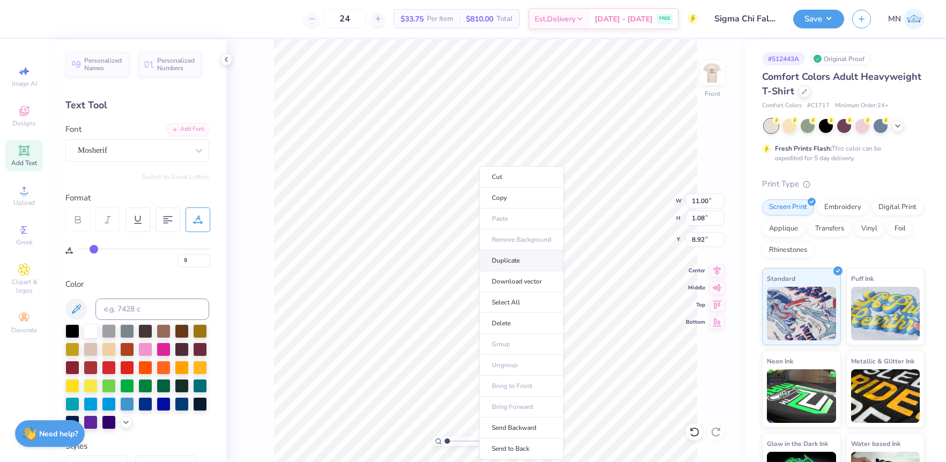
type input "9.92"
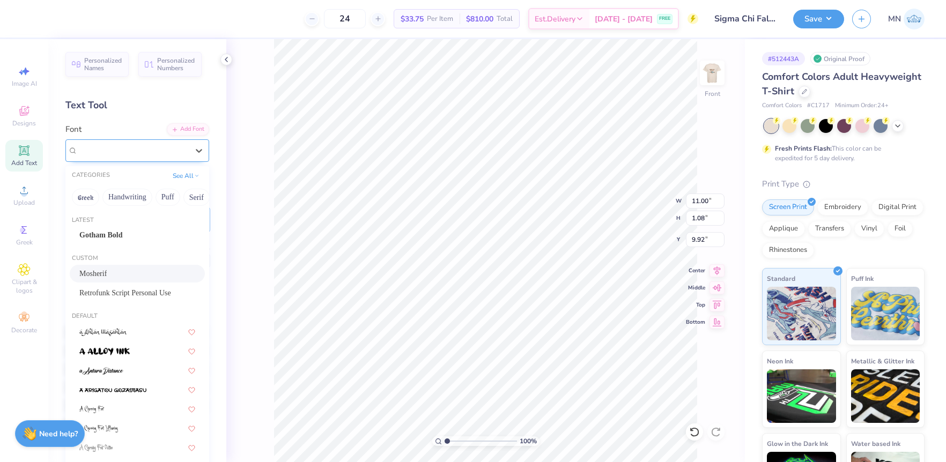
click at [131, 154] on div "Mosherif" at bounding box center [133, 150] width 113 height 17
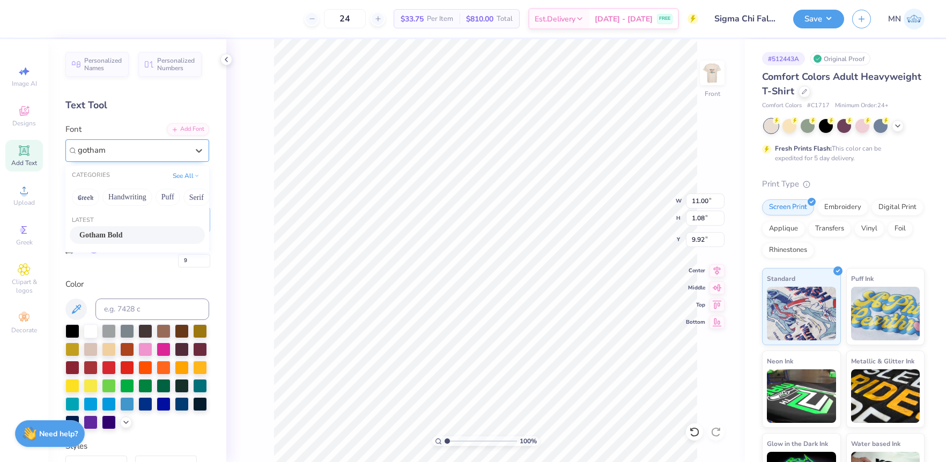
type input "gotham"
type input "14.53"
type input "1.26"
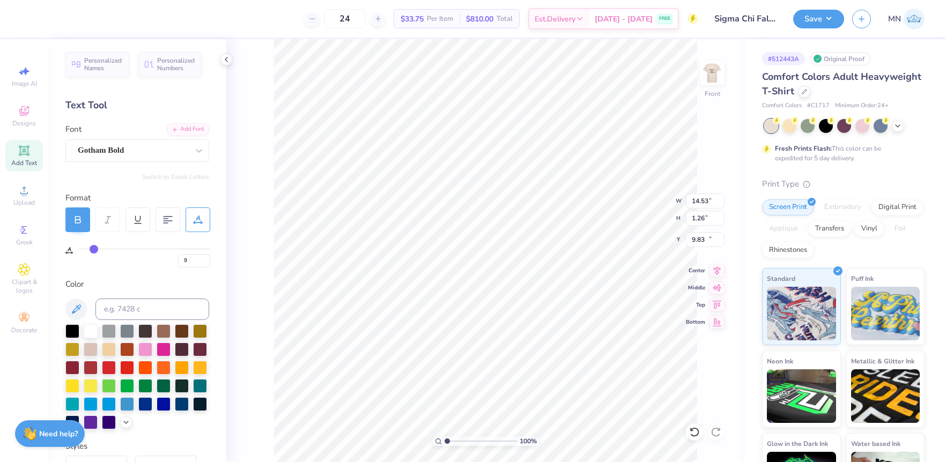
type input "10.00"
type textarea "THE CITY OF ANGELS"
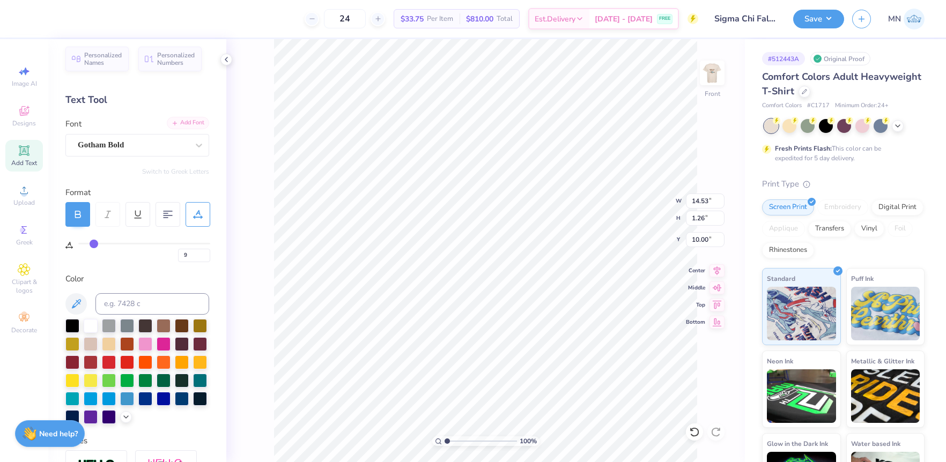
scroll to position [10, 0]
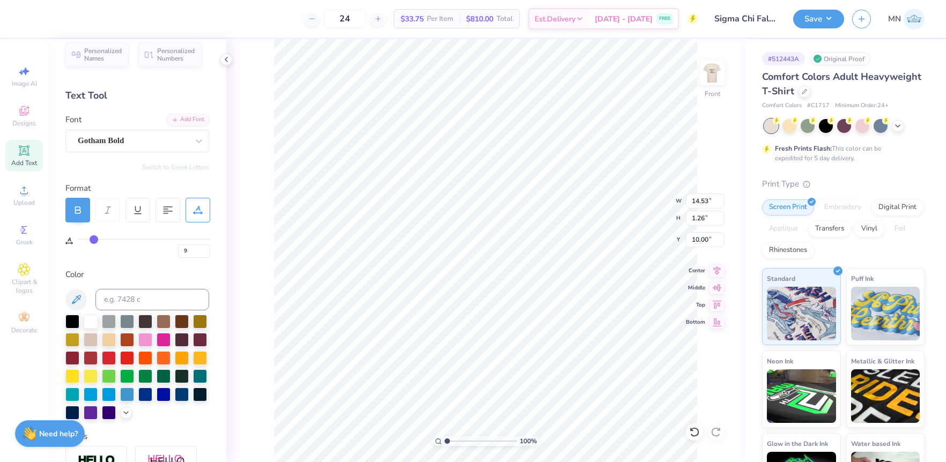
click at [202, 206] on icon at bounding box center [198, 210] width 10 height 10
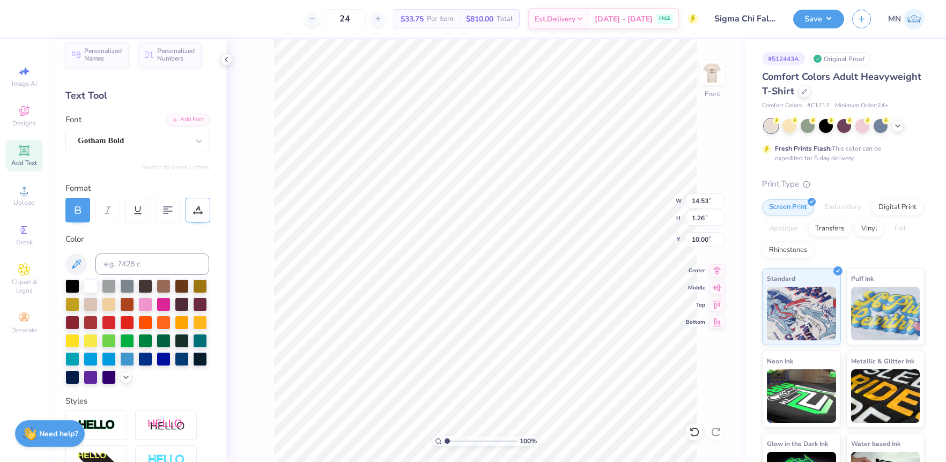
drag, startPoint x: 196, startPoint y: 211, endPoint x: 195, endPoint y: 221, distance: 10.2
click at [196, 211] on icon at bounding box center [198, 210] width 10 height 10
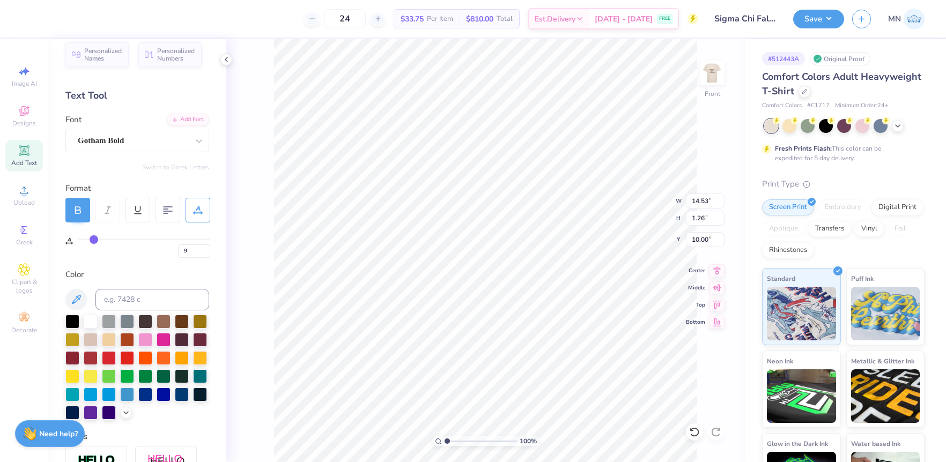
type input "8"
type input "7"
type input "5"
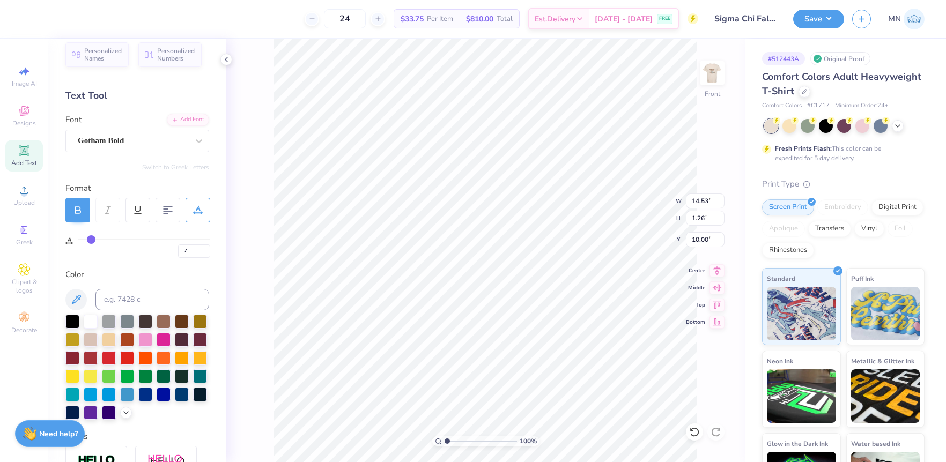
type input "5"
type input "4"
type input "2"
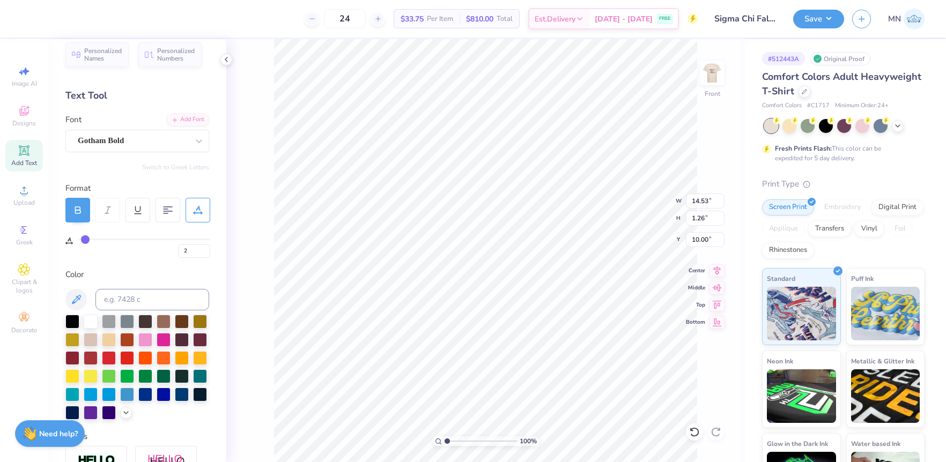
type input "1"
type input "0"
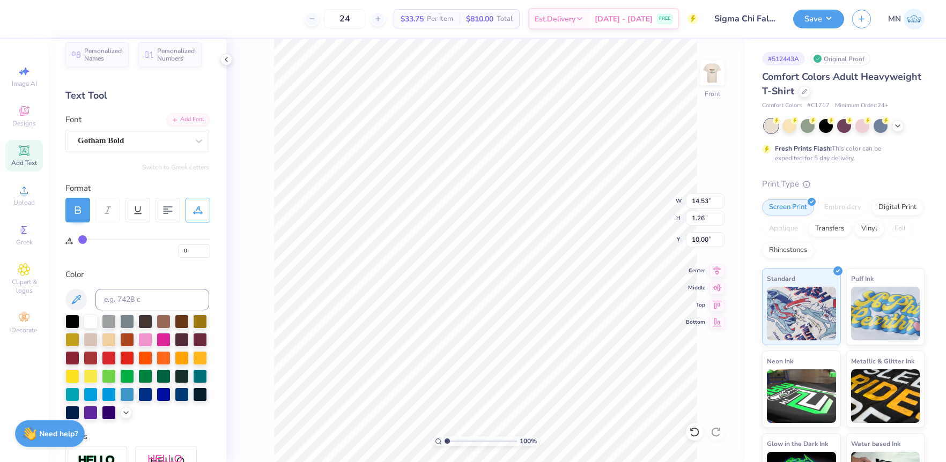
drag, startPoint x: 85, startPoint y: 238, endPoint x: 172, endPoint y: 239, distance: 86.3
click at [80, 239] on input "range" at bounding box center [144, 240] width 132 height 2
type input "9.29"
type input "0.60"
type input "10.28"
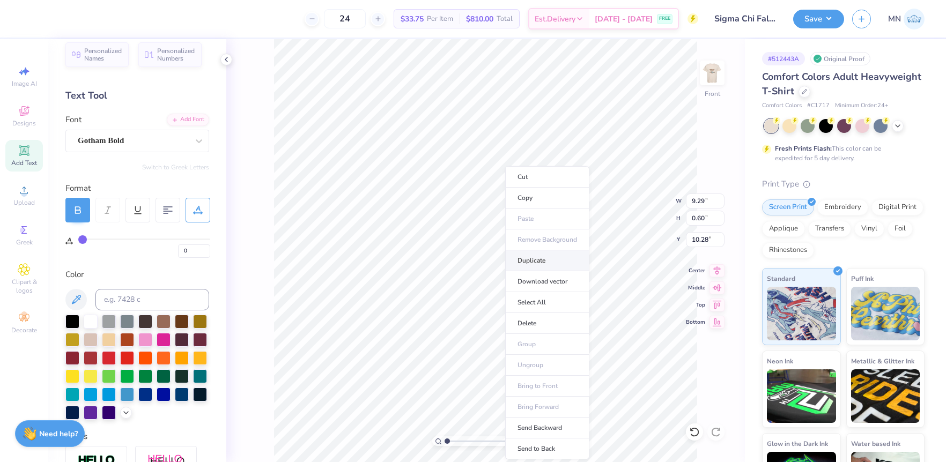
click at [538, 262] on li "Duplicate" at bounding box center [547, 260] width 84 height 21
type input "11.16"
type textarea "[GEOGRAPHIC_DATA], [GEOGRAPHIC_DATA]"
type input "8.23"
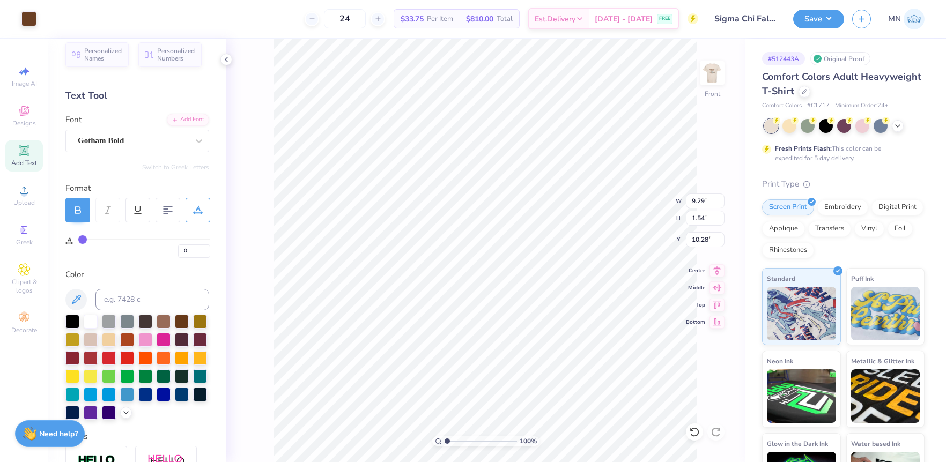
type input "1.36"
type input "10.29"
drag, startPoint x: 515, startPoint y: 338, endPoint x: 688, endPoint y: 2, distance: 378.6
click at [514, 339] on li "Group" at bounding box center [526, 344] width 84 height 21
click at [710, 80] on img at bounding box center [712, 72] width 43 height 43
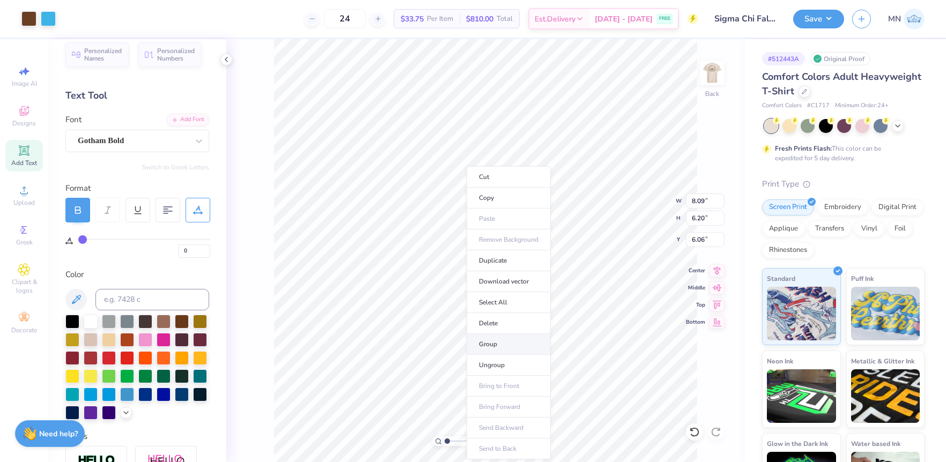
click at [488, 343] on li "Group" at bounding box center [508, 344] width 84 height 21
click at [700, 201] on input "8.09" at bounding box center [705, 201] width 39 height 15
type input "5.00"
type input "3.83"
type input "7.25"
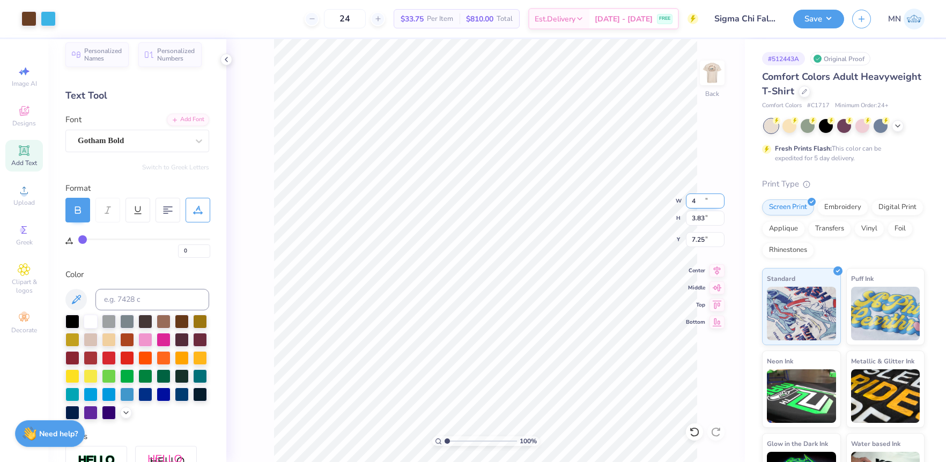
type input "4.00"
type input "3.07"
click at [699, 237] on input "7.62" at bounding box center [705, 239] width 39 height 15
type input "3.00"
click at [703, 202] on input "4.00" at bounding box center [705, 201] width 39 height 15
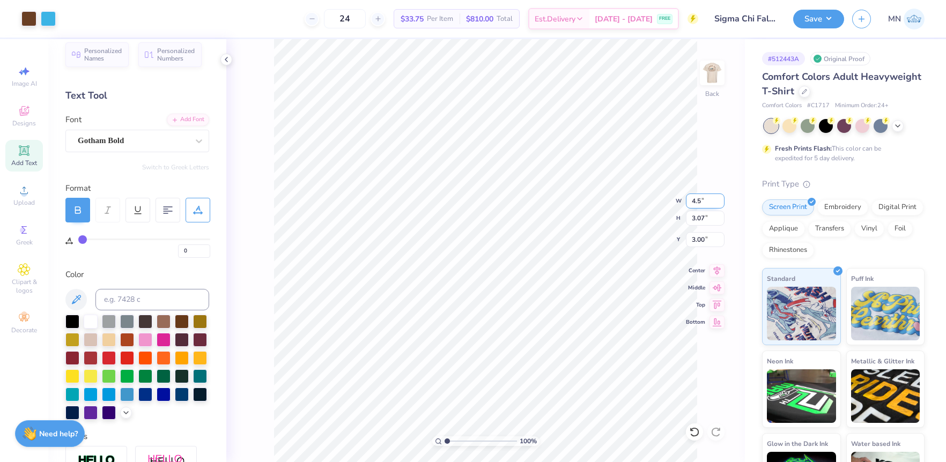
type input "4.50"
type input "3.45"
drag, startPoint x: 699, startPoint y: 238, endPoint x: 707, endPoint y: 239, distance: 7.7
click at [699, 238] on input "2.81" at bounding box center [705, 239] width 39 height 15
type input "3.00"
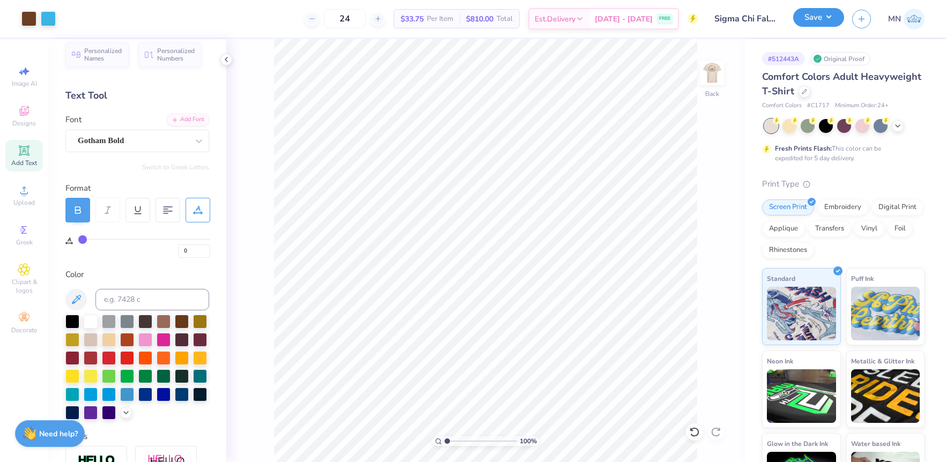
click at [799, 25] on button "Save" at bounding box center [818, 17] width 51 height 19
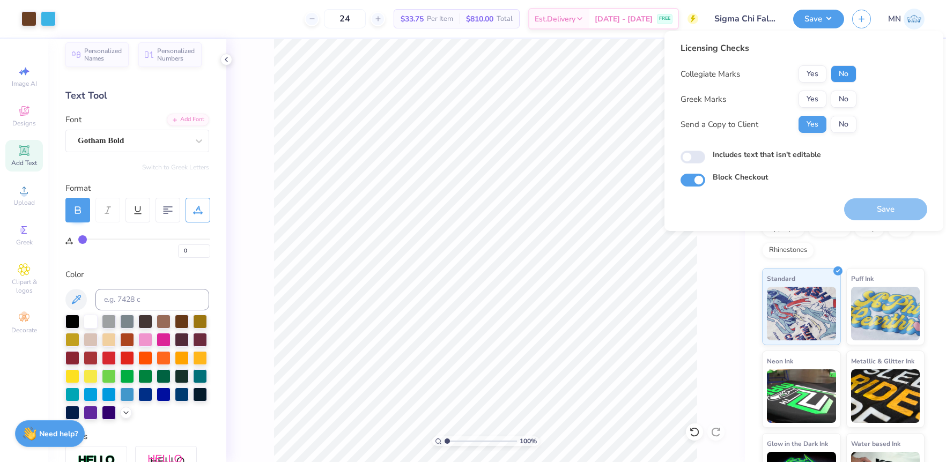
drag, startPoint x: 843, startPoint y: 71, endPoint x: 829, endPoint y: 90, distance: 23.3
click at [842, 72] on button "No" at bounding box center [843, 73] width 26 height 17
drag, startPoint x: 829, startPoint y: 90, endPoint x: 823, endPoint y: 109, distance: 20.2
click at [823, 95] on button "Yes" at bounding box center [812, 99] width 28 height 17
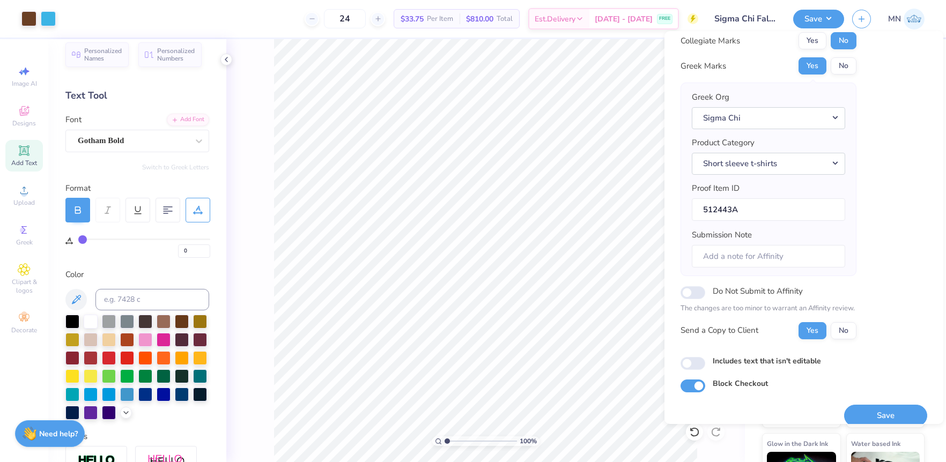
scroll to position [46, 0]
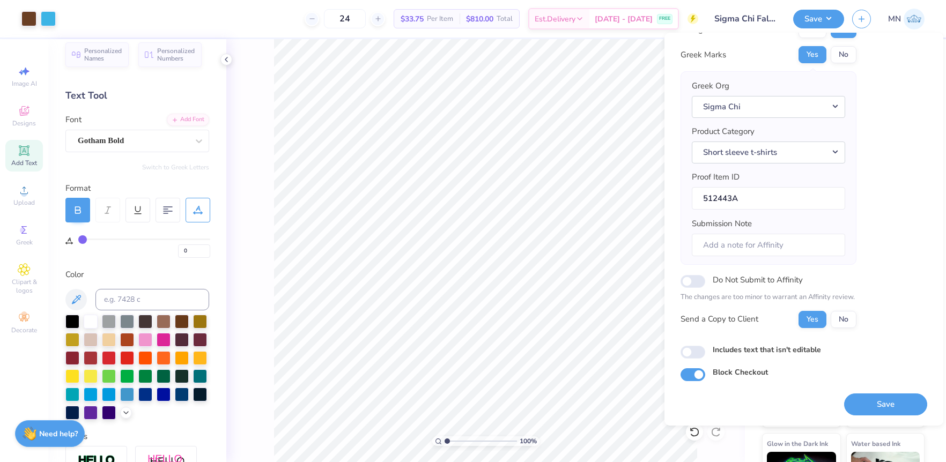
drag, startPoint x: 862, startPoint y: 398, endPoint x: 842, endPoint y: 373, distance: 31.7
click at [862, 398] on button "Save" at bounding box center [885, 405] width 83 height 22
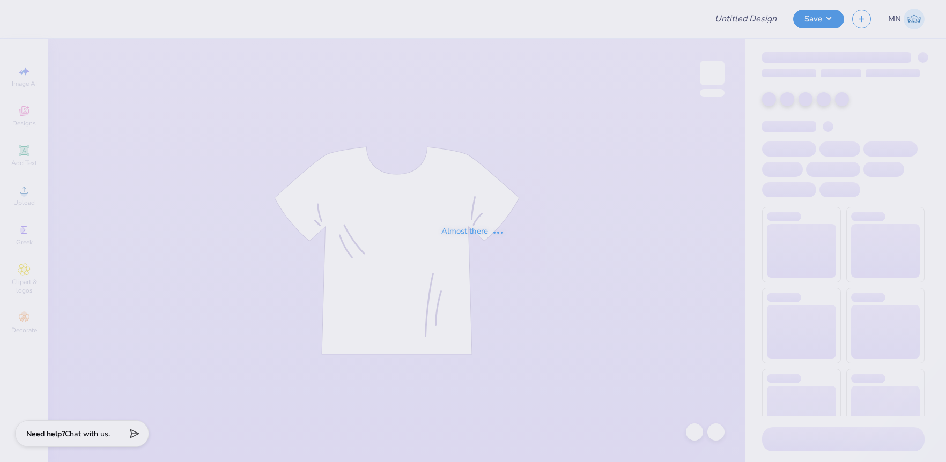
type input "Sigma Chi Fall Rush"
type input "Beach Volleyball Club Merch"
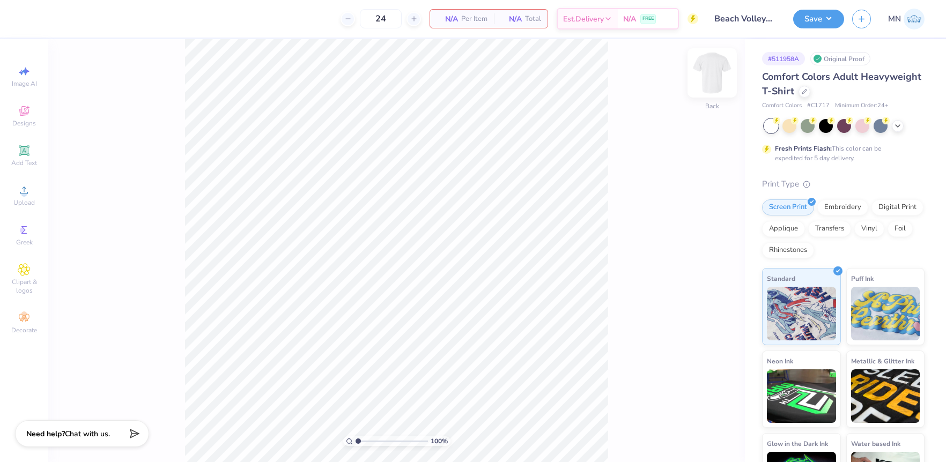
click at [715, 74] on img at bounding box center [712, 72] width 43 height 43
click at [32, 205] on span "Upload" at bounding box center [23, 202] width 21 height 9
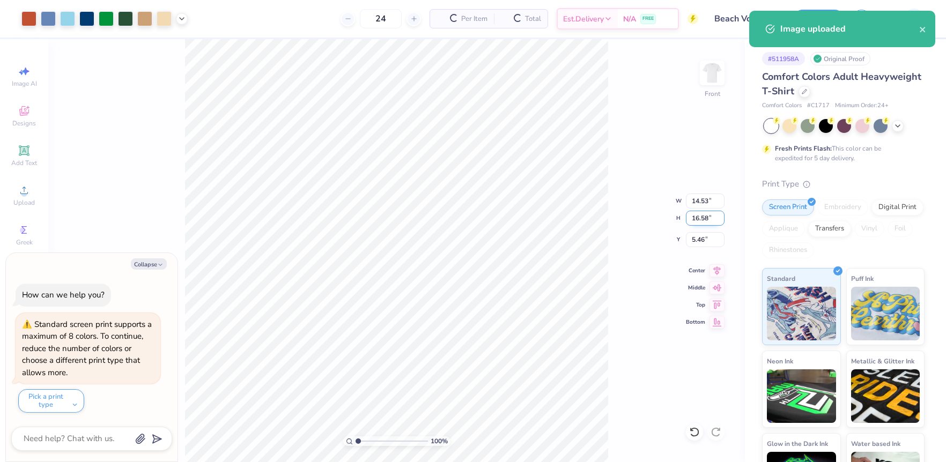
click at [698, 220] on input "16.58" at bounding box center [705, 218] width 39 height 15
type input "14"
type textarea "x"
type input "12.27"
type input "14.00"
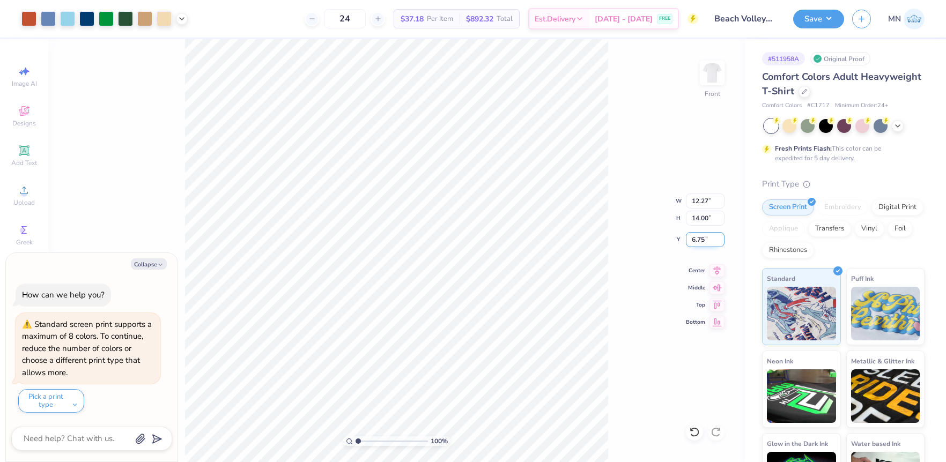
click at [705, 243] on input "6.75" at bounding box center [705, 239] width 39 height 15
type input "3.00"
click at [183, 22] on div at bounding box center [182, 18] width 12 height 12
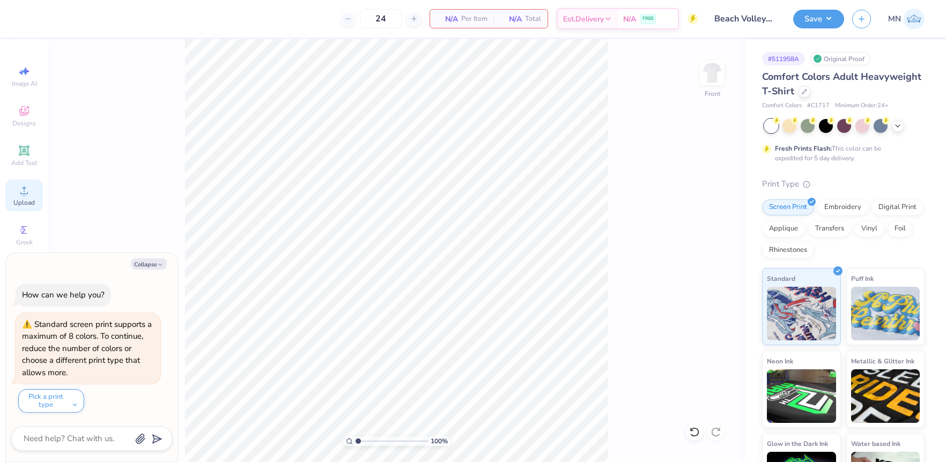
click at [20, 192] on icon at bounding box center [24, 191] width 8 height 8
click at [24, 208] on div "Upload" at bounding box center [24, 196] width 38 height 32
type textarea "x"
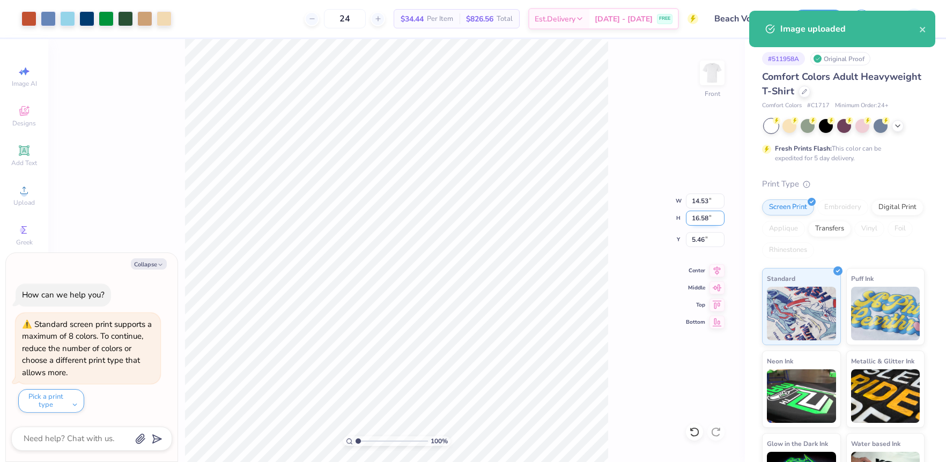
click at [704, 223] on input "16.58" at bounding box center [705, 218] width 39 height 15
type input "14"
type textarea "x"
type input "12.27"
type input "14.00"
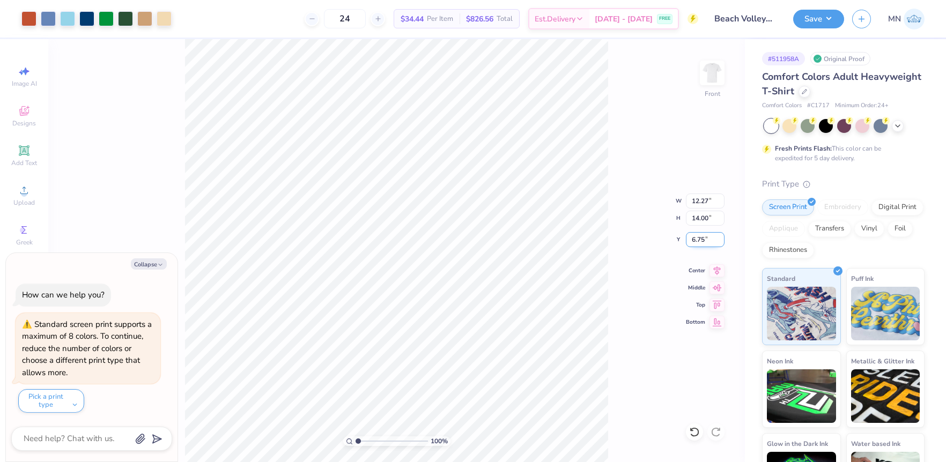
click at [703, 241] on input "6.75" at bounding box center [705, 239] width 39 height 15
type input "3"
type textarea "x"
type input "3.00"
drag, startPoint x: 703, startPoint y: 79, endPoint x: 720, endPoint y: 41, distance: 41.8
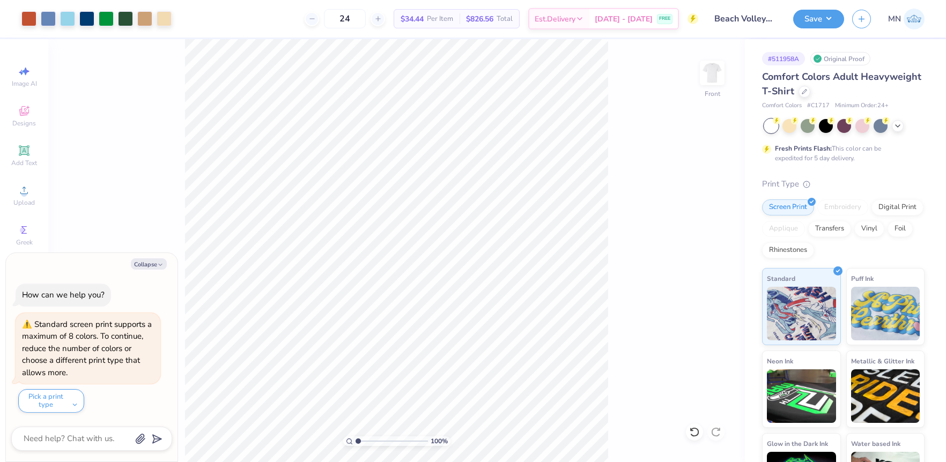
click at [703, 79] on img at bounding box center [711, 72] width 21 height 21
click at [19, 116] on icon at bounding box center [24, 111] width 13 height 13
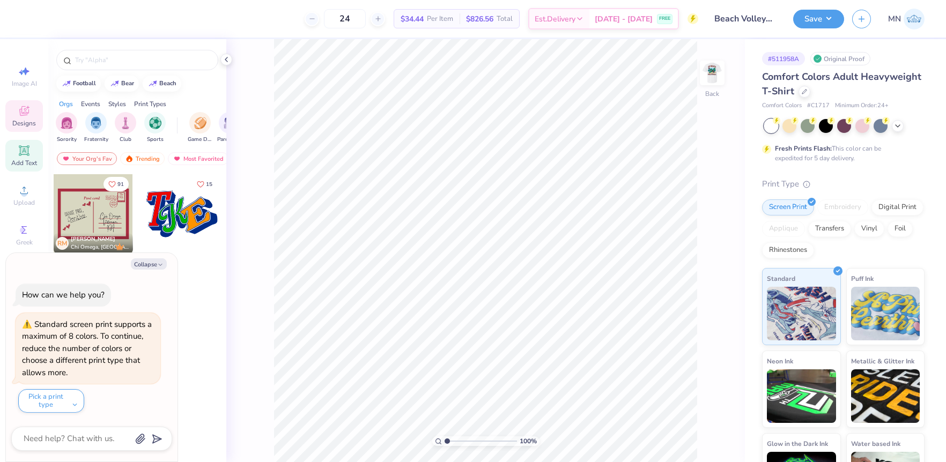
click at [40, 155] on div "Image AI Designs Add Text Upload Greek Clipart & logos Decorate" at bounding box center [24, 250] width 48 height 423
click at [20, 155] on icon at bounding box center [24, 150] width 10 height 10
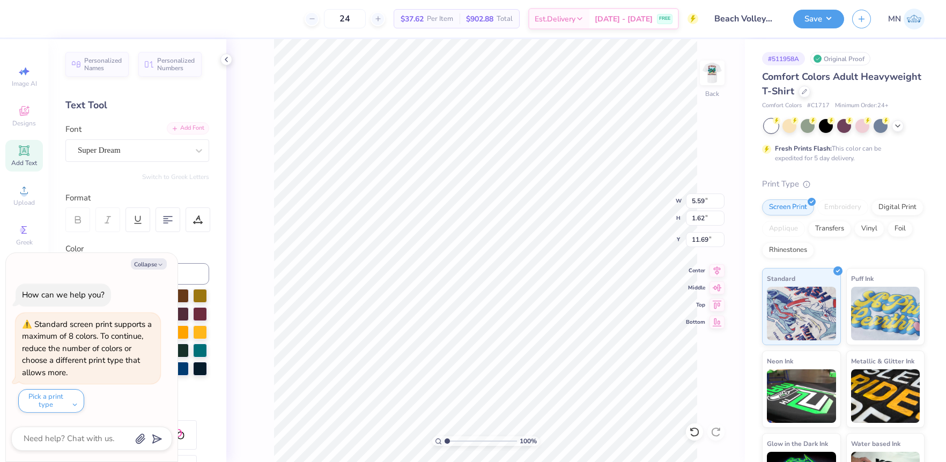
click at [191, 128] on div "Add Font" at bounding box center [188, 128] width 42 height 12
click at [186, 134] on div "Add Font" at bounding box center [188, 128] width 42 height 12
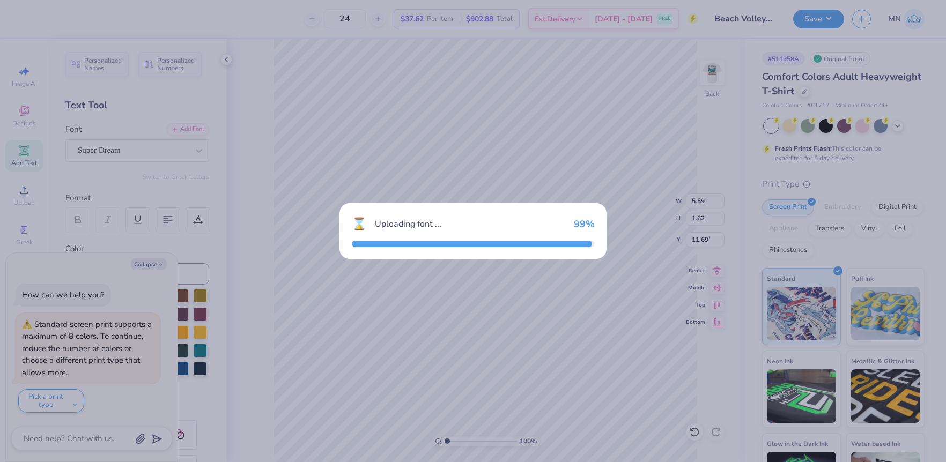
type textarea "x"
type input "4.42"
type input "1.77"
type input "11.61"
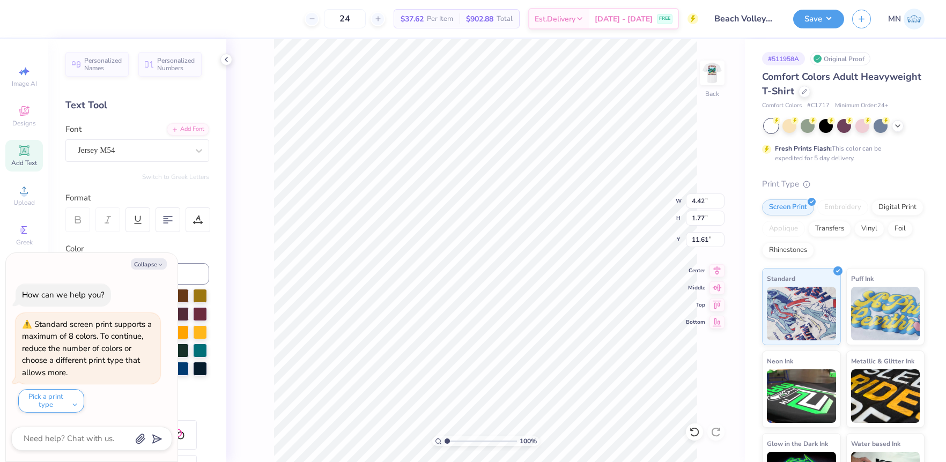
type textarea "x"
type textarea "G"
type textarea "x"
type textarea "GB"
type textarea "x"
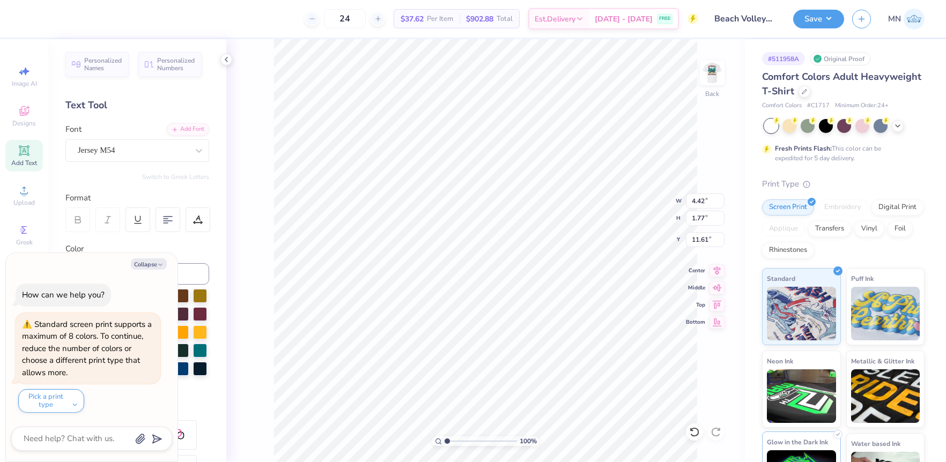
type textarea "GBV"
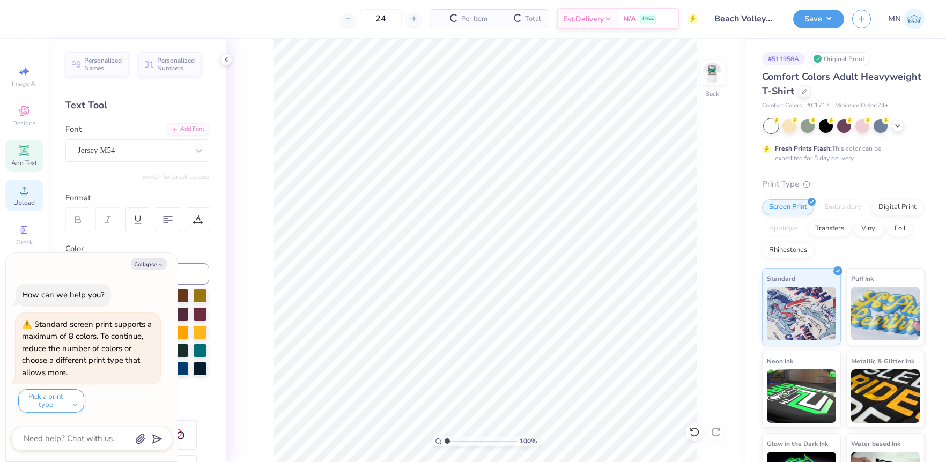
click at [32, 189] on div "Upload" at bounding box center [24, 196] width 38 height 32
type textarea "x"
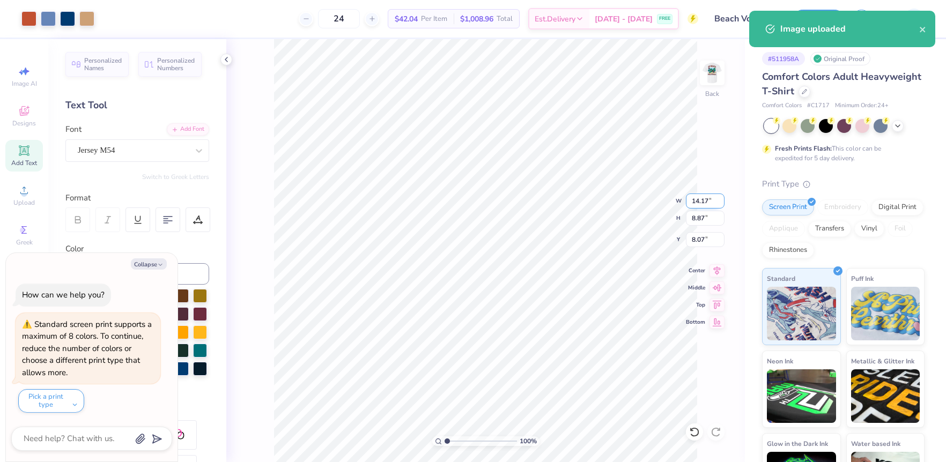
click at [707, 207] on input "14.17" at bounding box center [705, 201] width 39 height 15
type input "3.5"
type textarea "x"
type input "3.50"
type input "2.19"
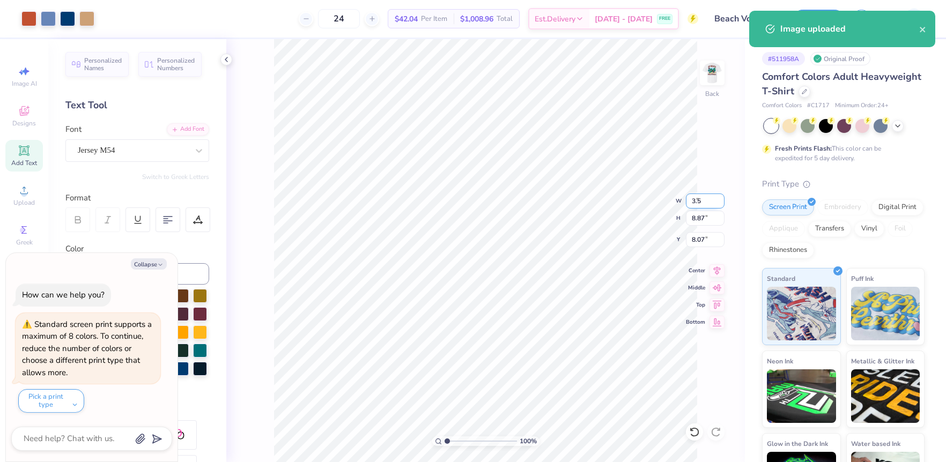
type input "11.41"
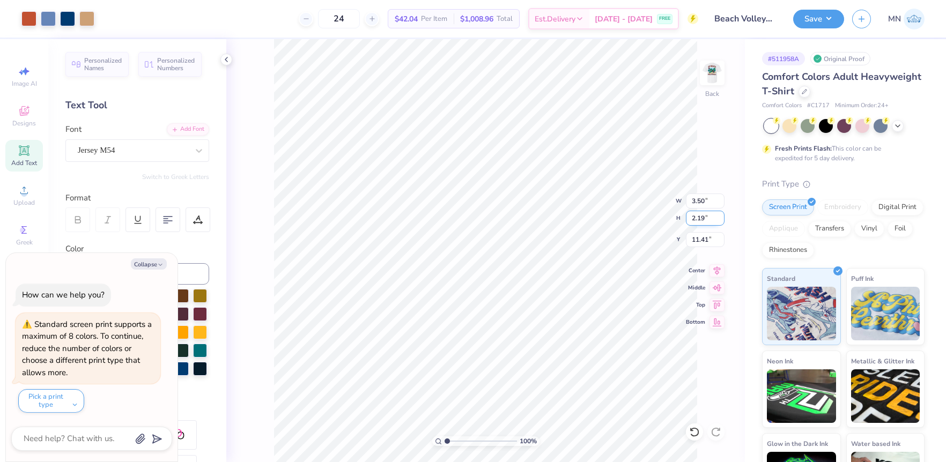
type textarea "x"
click at [700, 239] on input "11.41" at bounding box center [705, 239] width 39 height 15
type input "3"
type textarea "x"
type input "3.00"
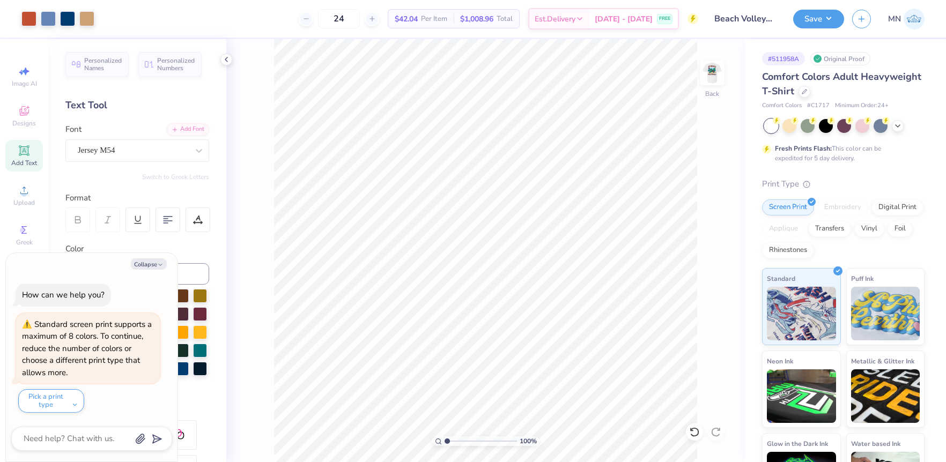
click at [812, 25] on button "Save" at bounding box center [818, 19] width 51 height 19
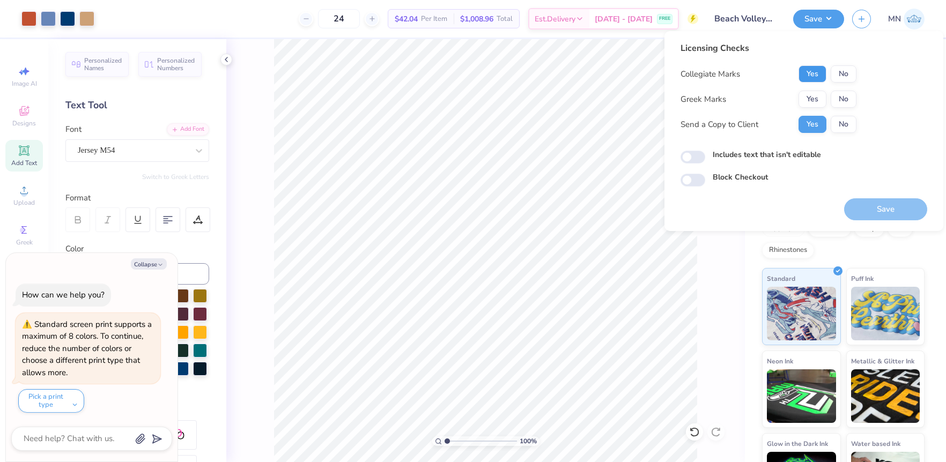
click at [809, 73] on button "Yes" at bounding box center [812, 73] width 28 height 17
drag, startPoint x: 837, startPoint y: 91, endPoint x: 873, endPoint y: 165, distance: 81.5
click at [837, 92] on button "No" at bounding box center [843, 99] width 26 height 17
click at [883, 202] on button "Save" at bounding box center [885, 209] width 83 height 22
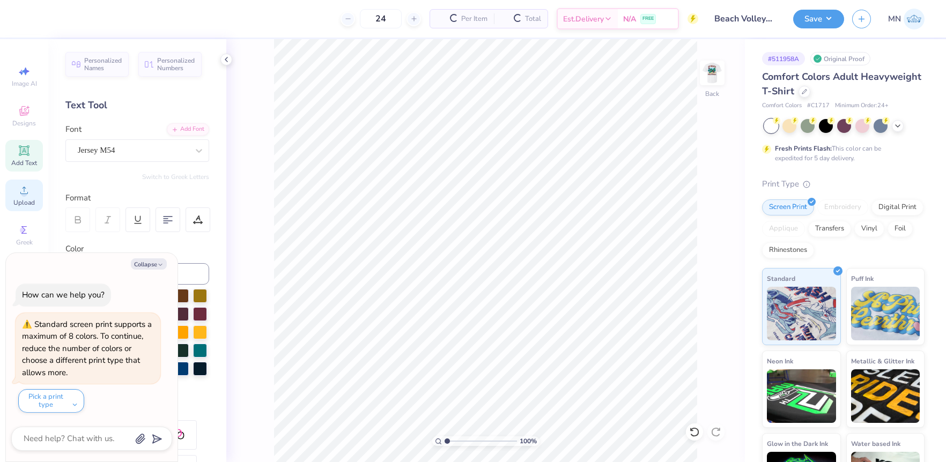
click at [27, 190] on icon at bounding box center [24, 190] width 13 height 13
drag, startPoint x: 21, startPoint y: 193, endPoint x: 32, endPoint y: 192, distance: 11.3
click at [25, 192] on circle at bounding box center [24, 194] width 6 height 6
type textarea "x"
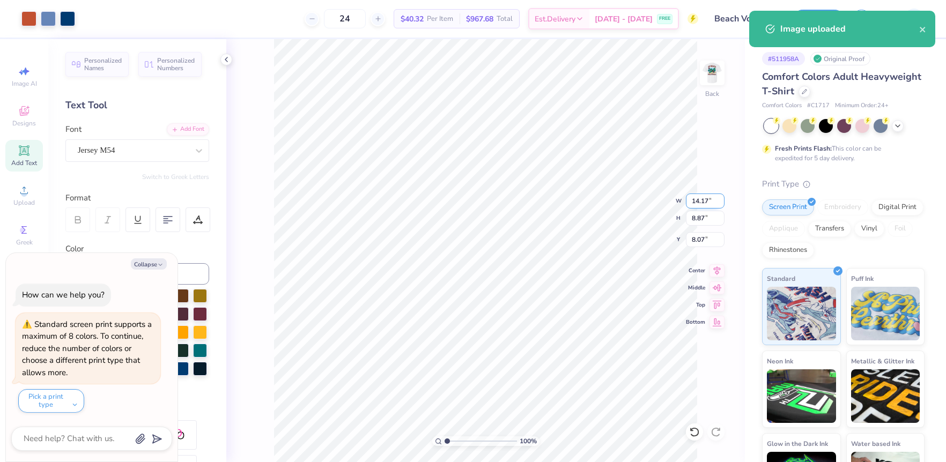
click at [700, 205] on input "14.17" at bounding box center [705, 201] width 39 height 15
type input "3.5"
type textarea "x"
type input "3.50"
type input "2.19"
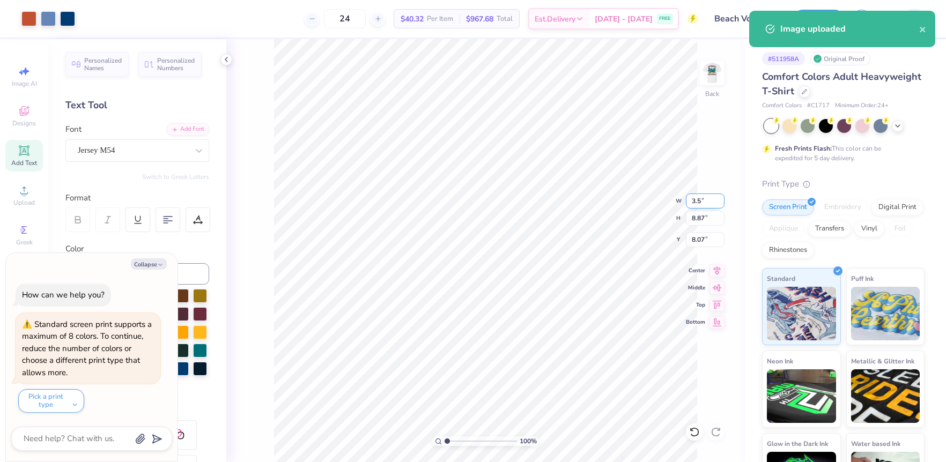
type input "11.41"
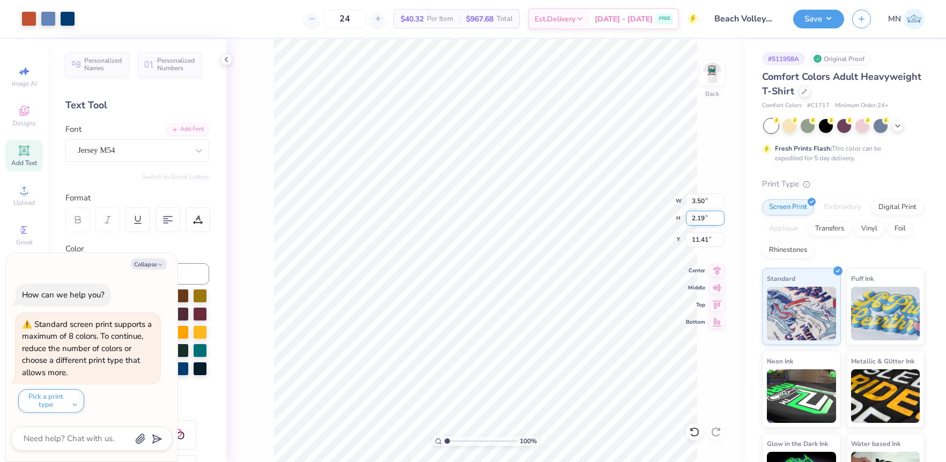
type textarea "x"
click at [700, 243] on input "11.41" at bounding box center [705, 239] width 39 height 15
type input "3"
type textarea "x"
type input "3.00"
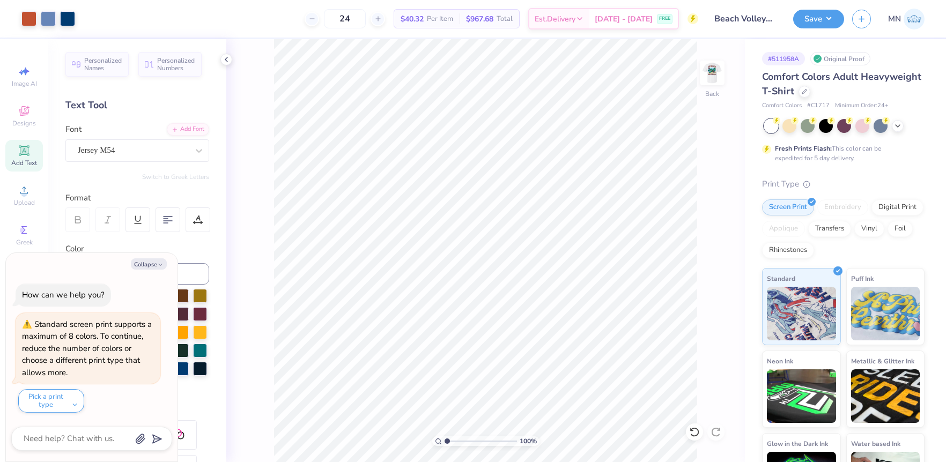
drag, startPoint x: 818, startPoint y: 20, endPoint x: 825, endPoint y: 29, distance: 11.2
click at [818, 20] on button "Save" at bounding box center [818, 19] width 51 height 19
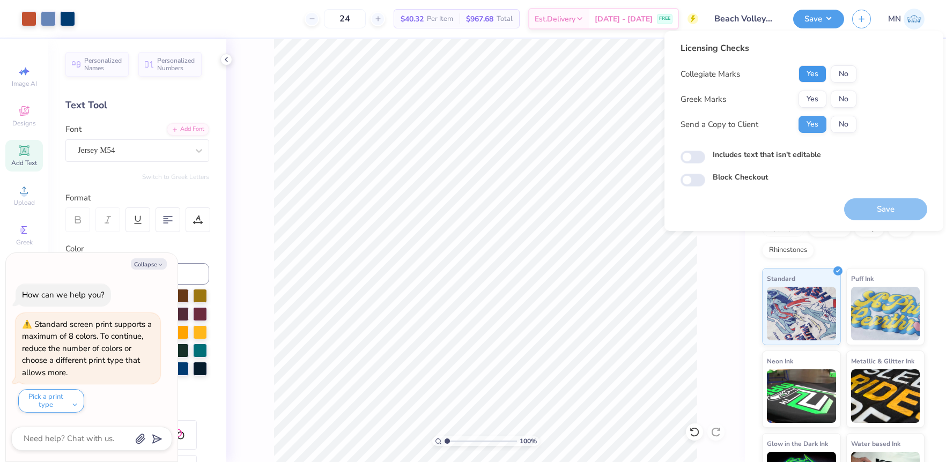
click at [809, 71] on button "Yes" at bounding box center [812, 73] width 28 height 17
drag, startPoint x: 841, startPoint y: 100, endPoint x: 858, endPoint y: 186, distance: 87.5
click at [841, 100] on button "No" at bounding box center [843, 99] width 26 height 17
click at [869, 203] on button "Save" at bounding box center [885, 209] width 83 height 22
type textarea "x"
